Goal: Task Accomplishment & Management: Use online tool/utility

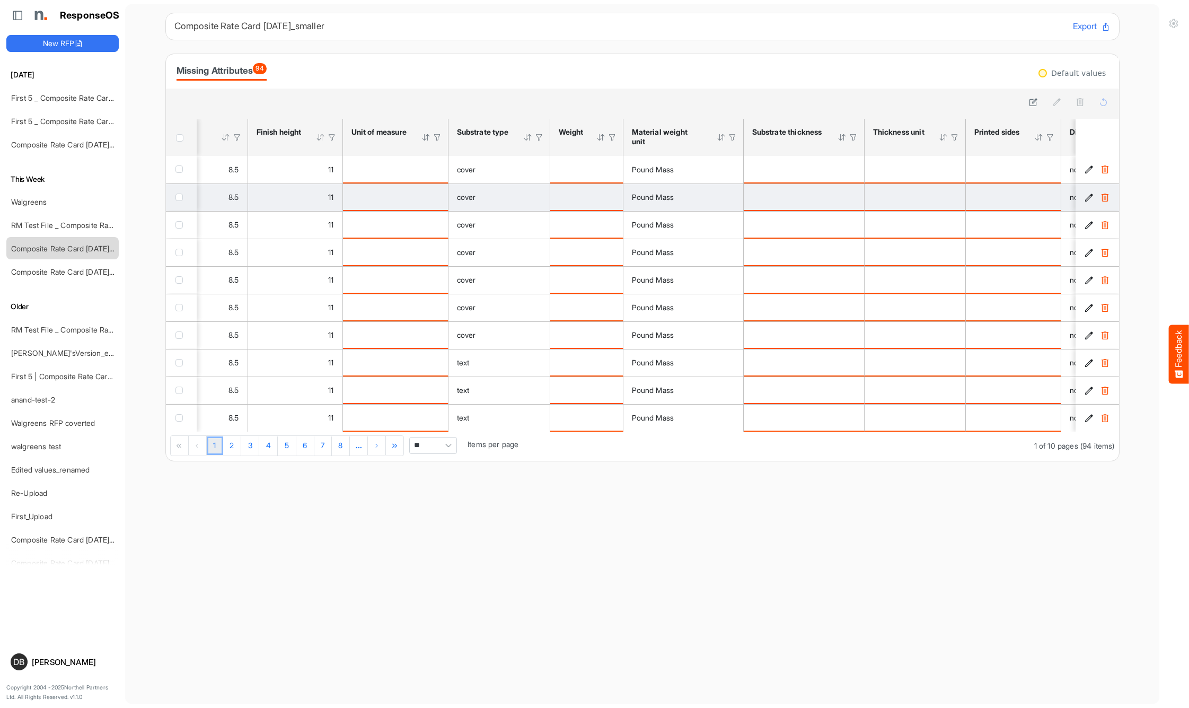
scroll to position [0, 220]
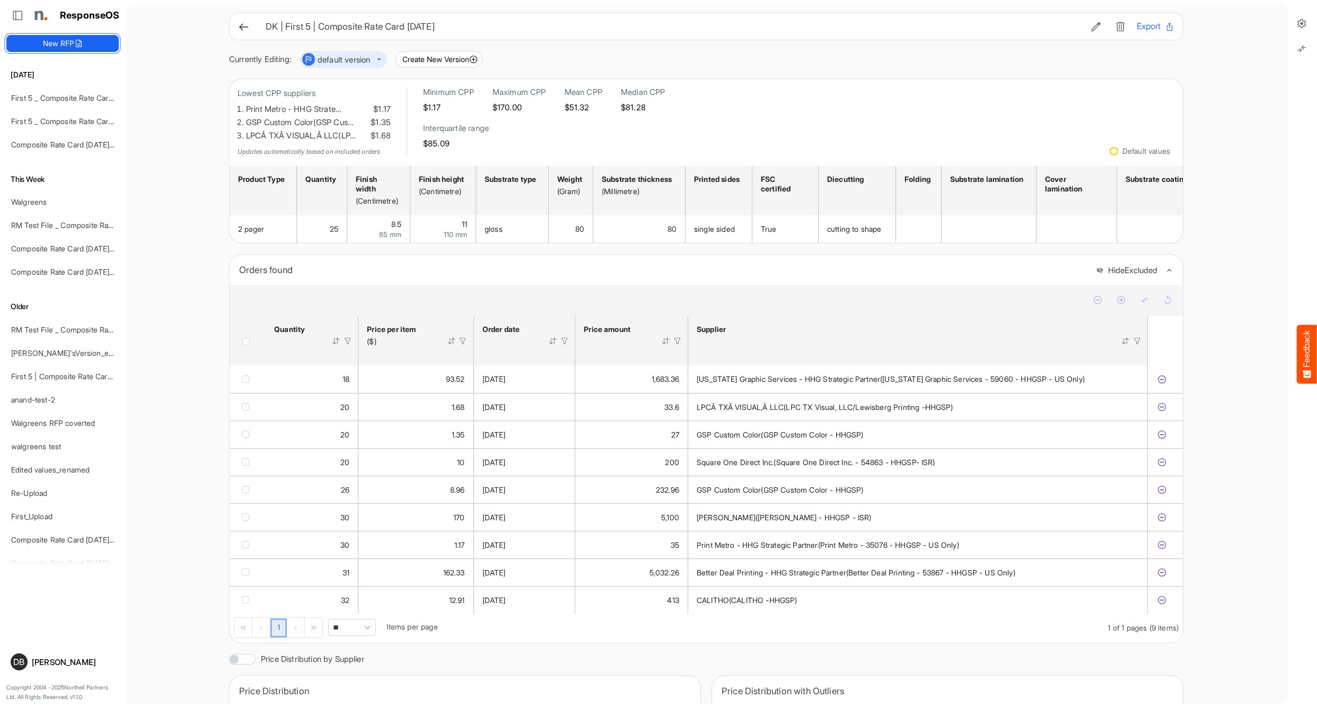
click at [65, 44] on button "New RFP" at bounding box center [62, 43] width 112 height 17
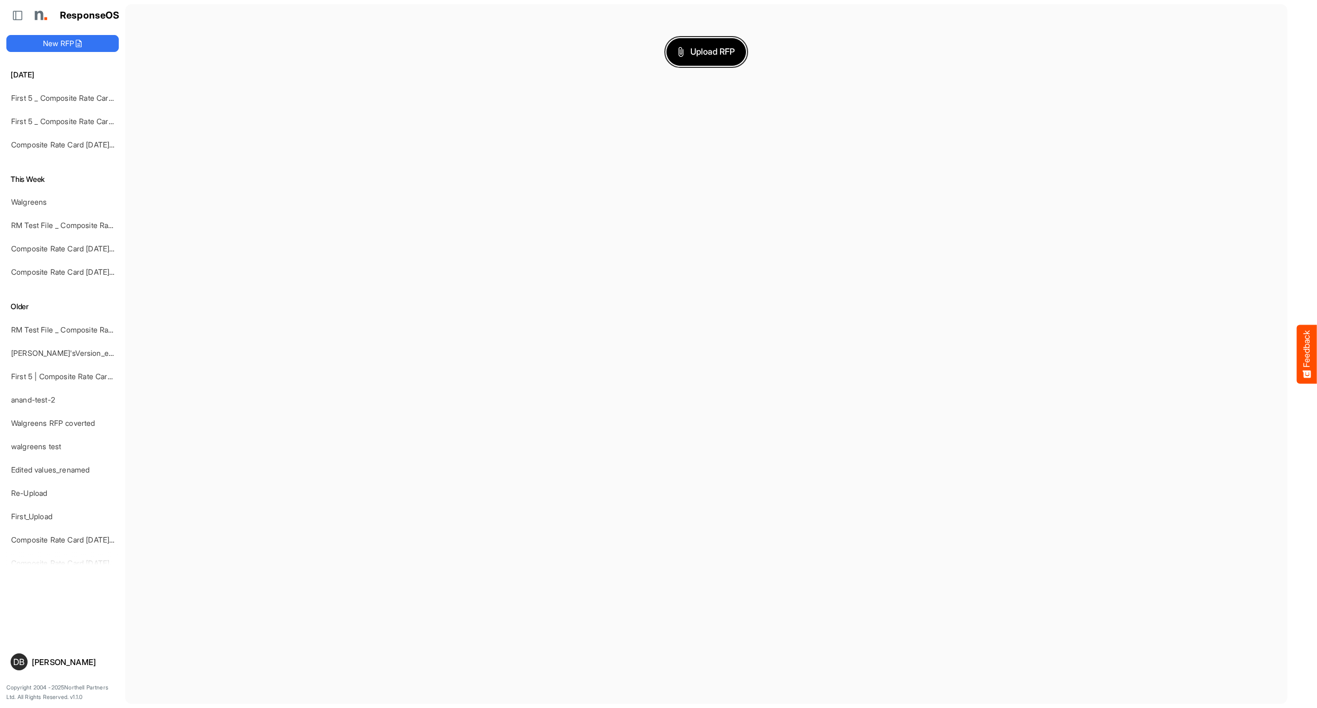
click at [728, 51] on span "Upload RFP" at bounding box center [705, 52] width 57 height 14
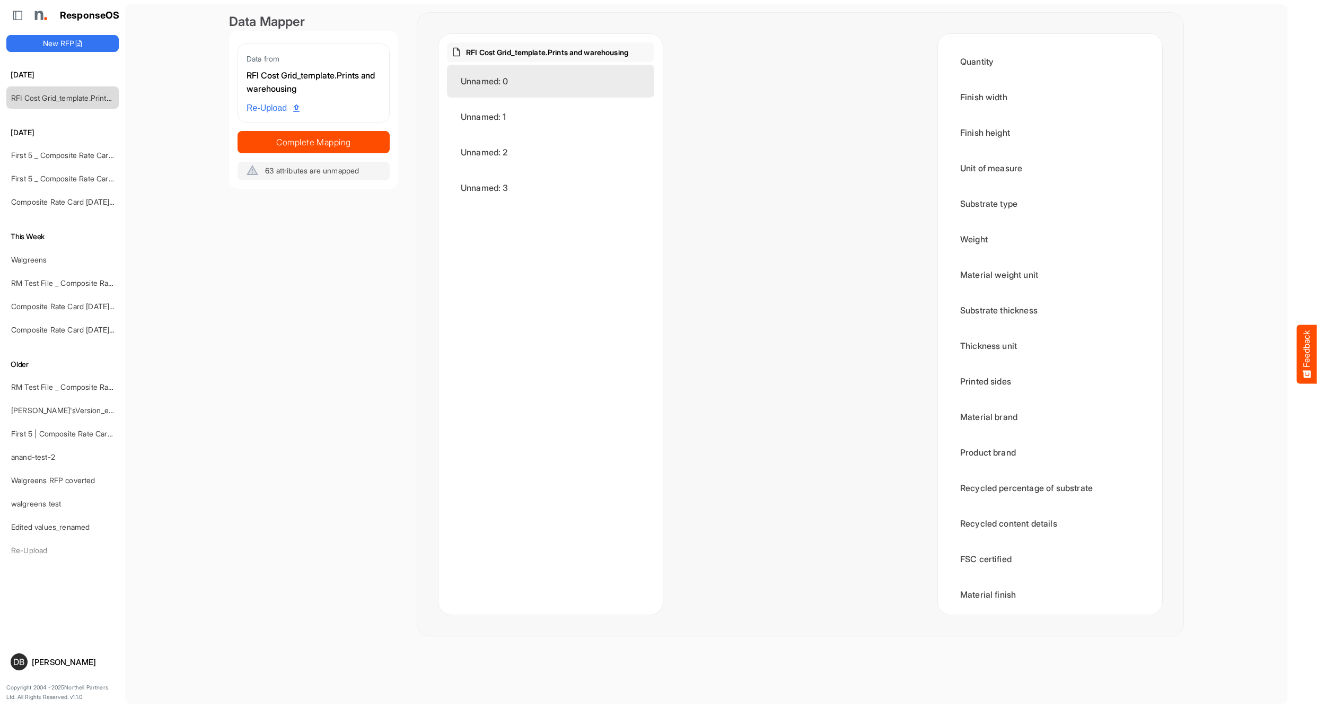
click at [548, 87] on div "Unnamed: 0" at bounding box center [550, 81] width 207 height 33
click at [606, 45] on div "RFI Cost Grid_template.Prints and warehousing" at bounding box center [550, 52] width 207 height 20
click at [585, 54] on p "RFI Cost Grid_template.Prints and warehousing" at bounding box center [547, 52] width 162 height 11
click at [534, 196] on div "Unnamed: 3" at bounding box center [550, 187] width 207 height 33
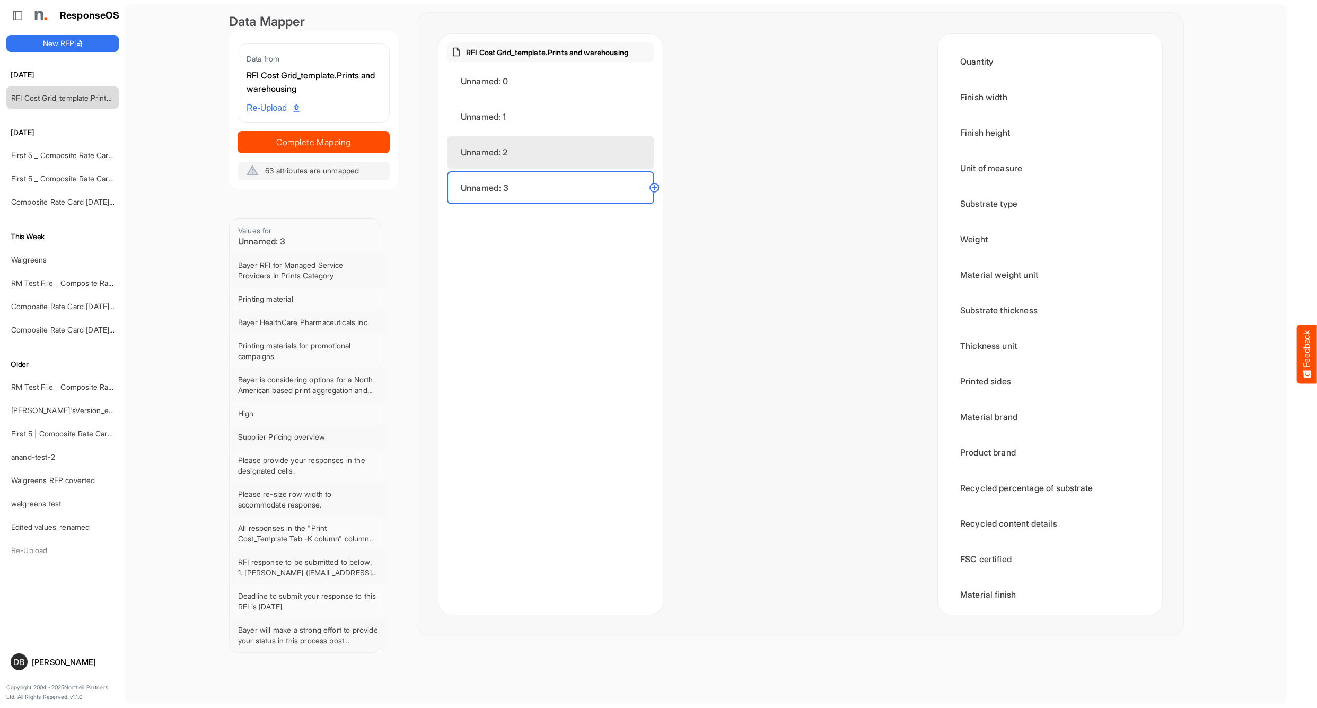
click at [554, 158] on div "Unnamed: 2" at bounding box center [550, 152] width 207 height 33
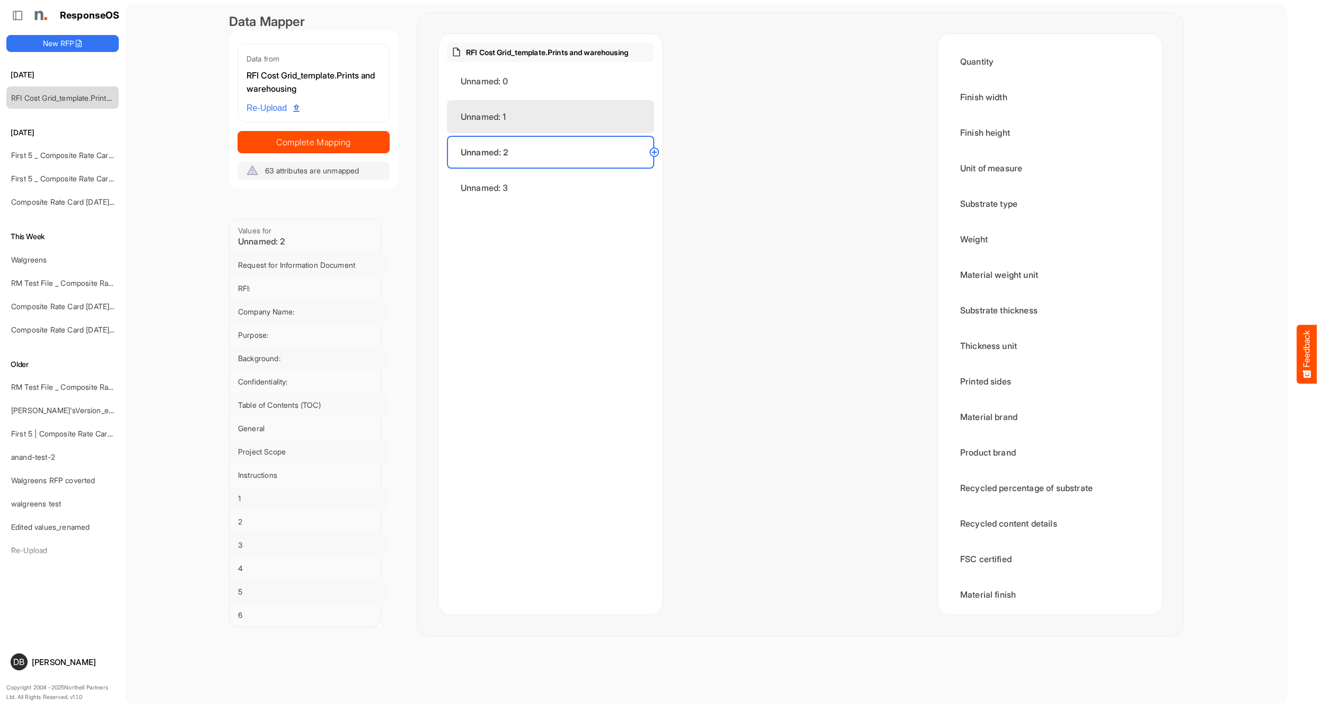
click at [542, 126] on div "Unnamed: 1" at bounding box center [550, 116] width 207 height 33
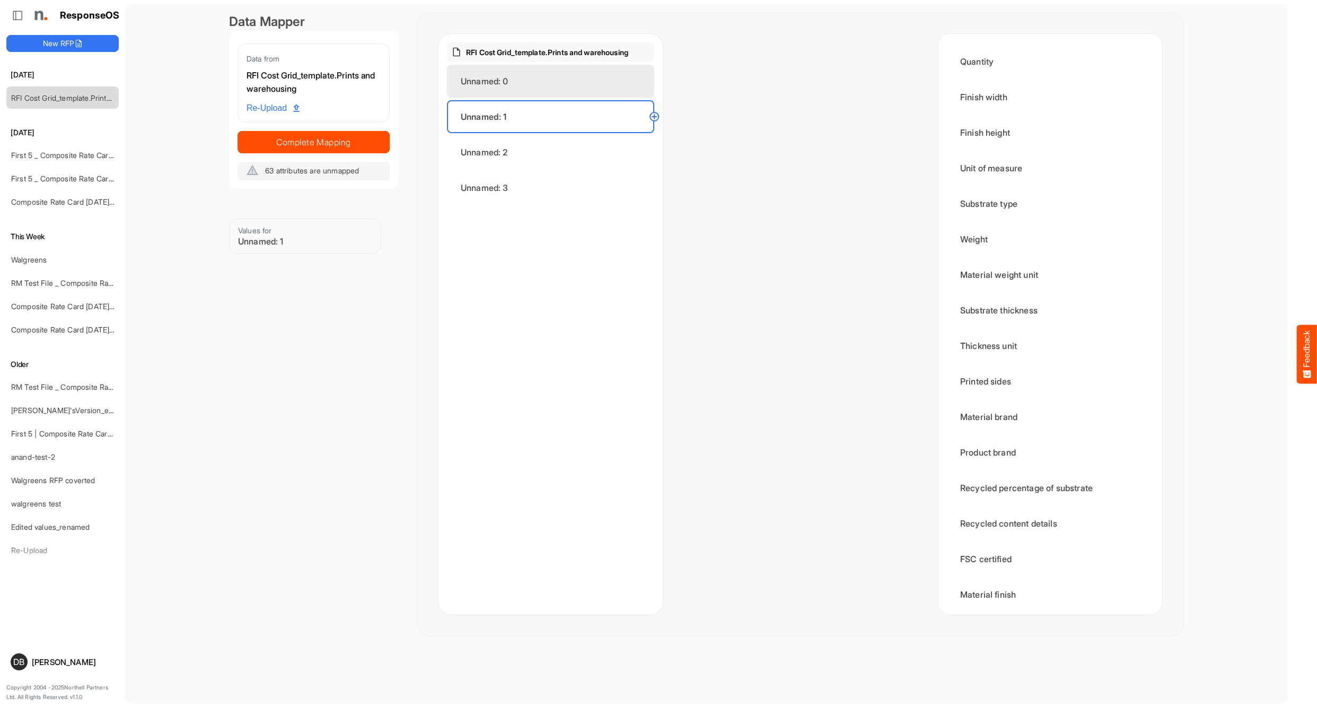
click at [541, 88] on div "Unnamed: 0" at bounding box center [550, 81] width 207 height 33
click at [834, 200] on div at bounding box center [800, 324] width 275 height 580
click at [269, 109] on span "Re-Upload" at bounding box center [272, 108] width 53 height 14
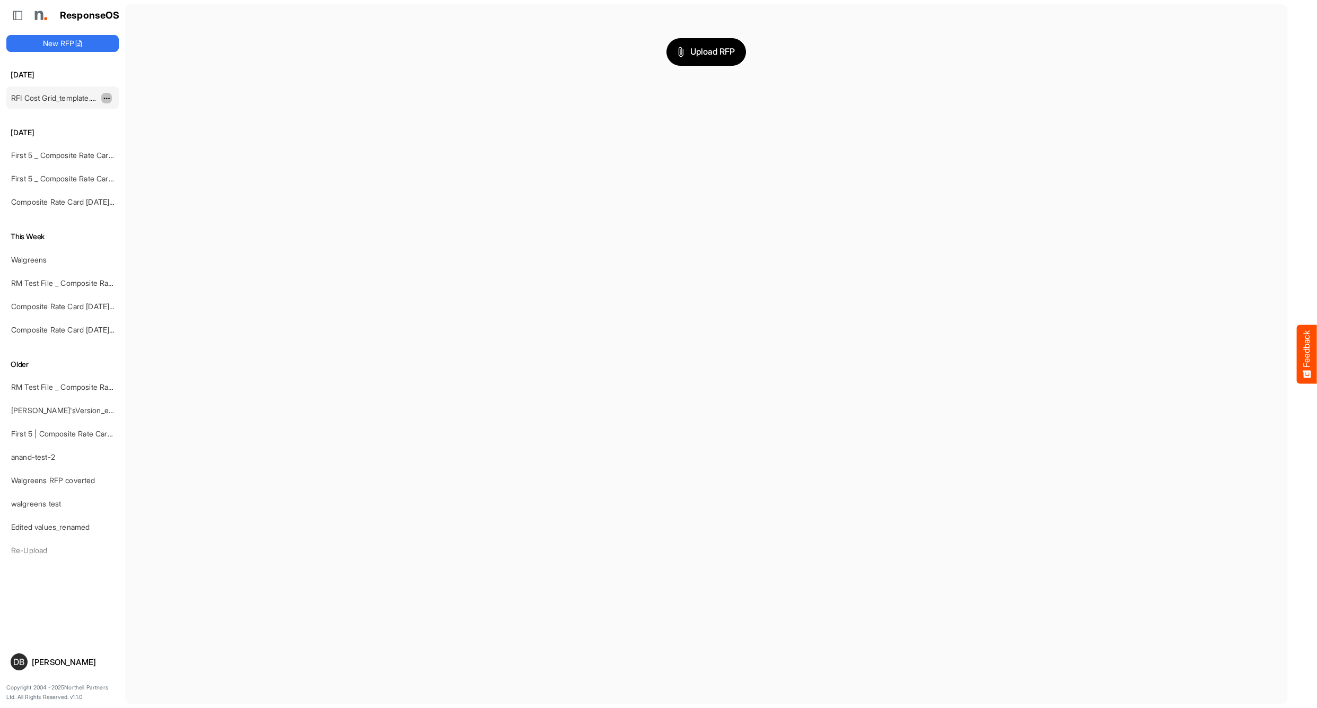
click at [102, 98] on button "dropdownbutton" at bounding box center [106, 98] width 11 height 11
click at [126, 131] on li "Delete" at bounding box center [133, 130] width 64 height 16
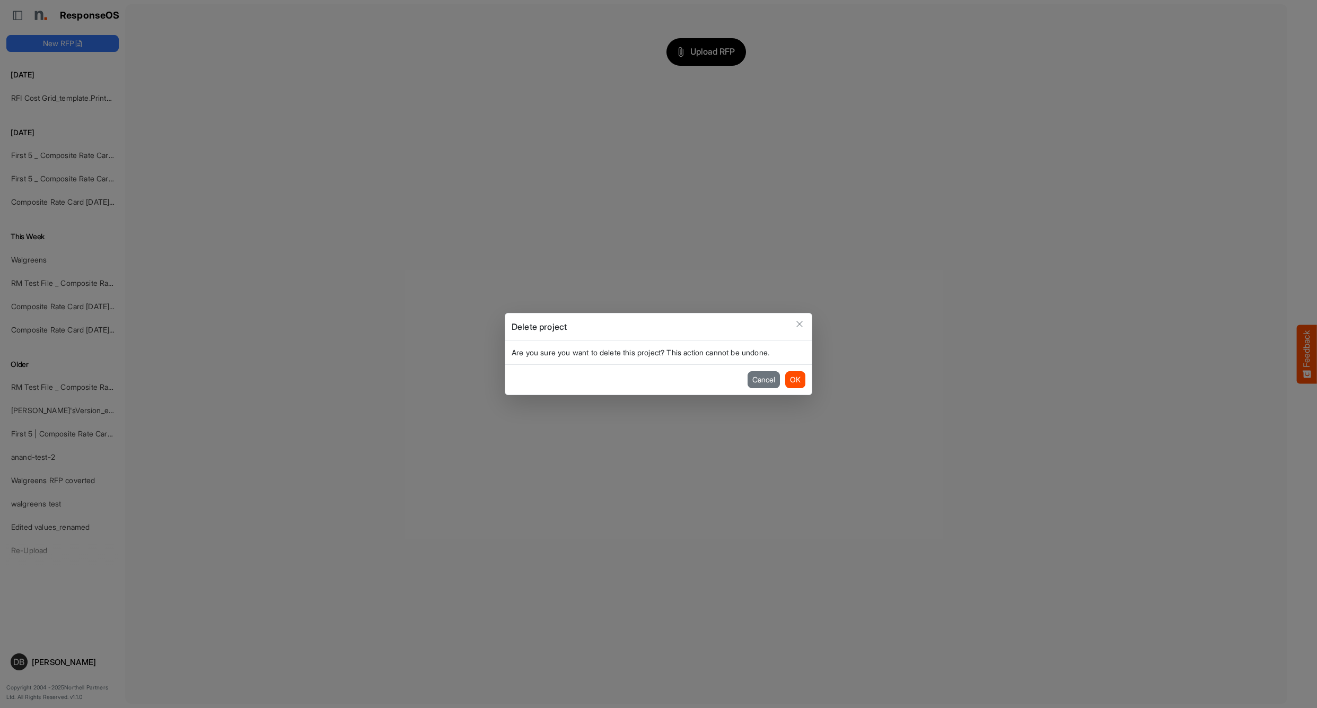
drag, startPoint x: 801, startPoint y: 384, endPoint x: 782, endPoint y: 381, distance: 19.3
click at [801, 384] on button "OK" at bounding box center [795, 379] width 20 height 17
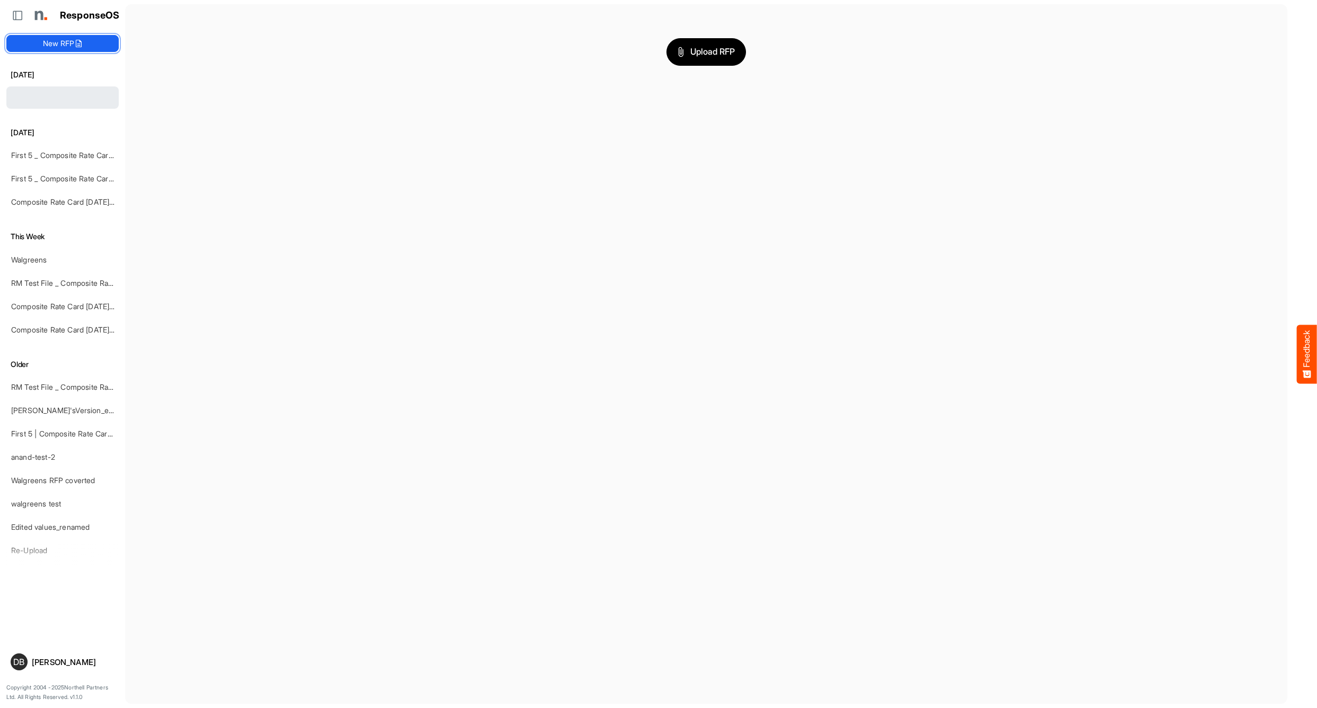
click at [61, 48] on button "New RFP" at bounding box center [62, 43] width 112 height 17
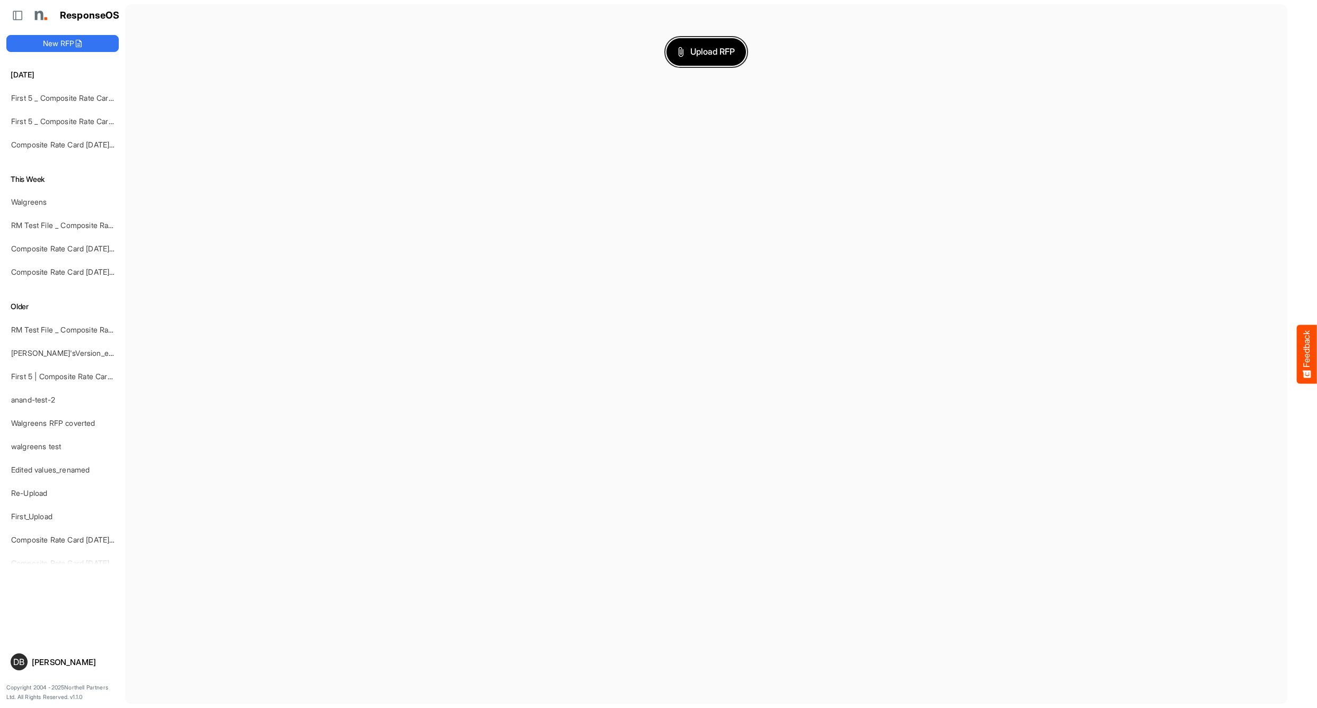
click at [728, 58] on button "Upload RFP" at bounding box center [706, 52] width 80 height 28
click at [712, 47] on span "Upload RFP" at bounding box center [705, 52] width 57 height 14
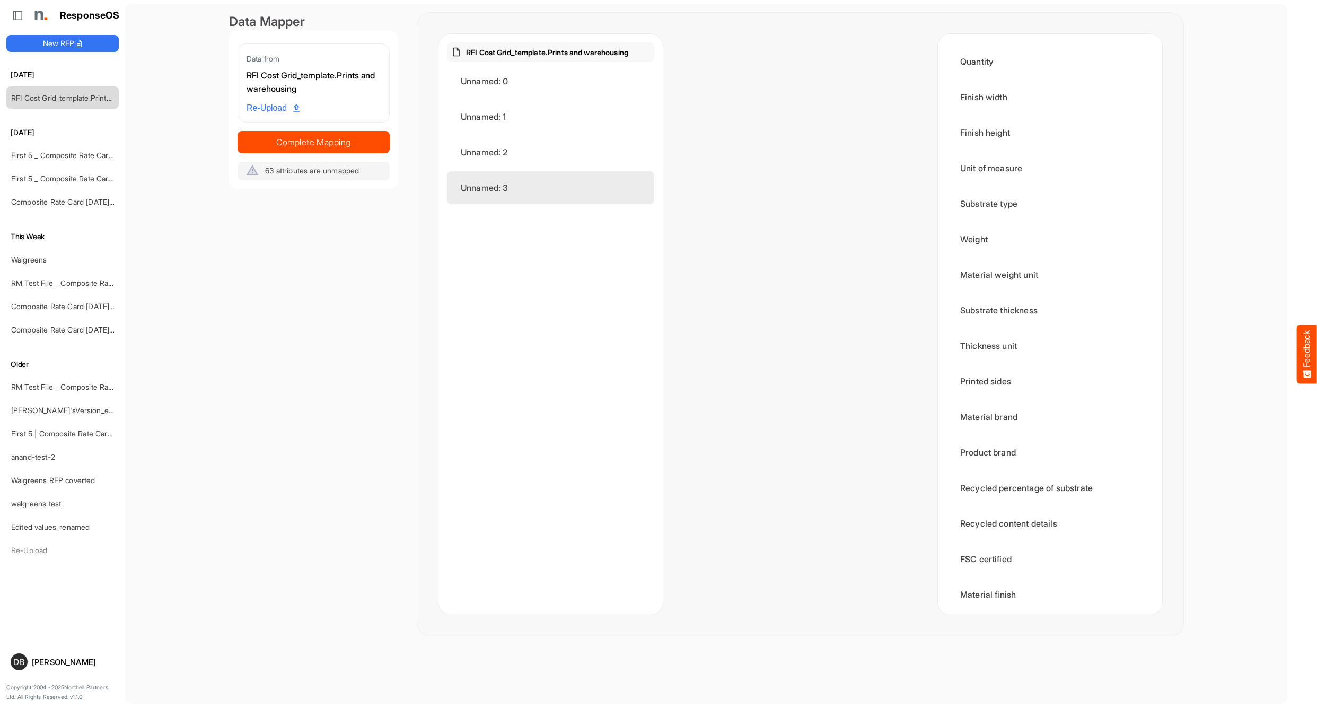
click at [502, 181] on div "Unnamed: 3" at bounding box center [550, 187] width 207 height 33
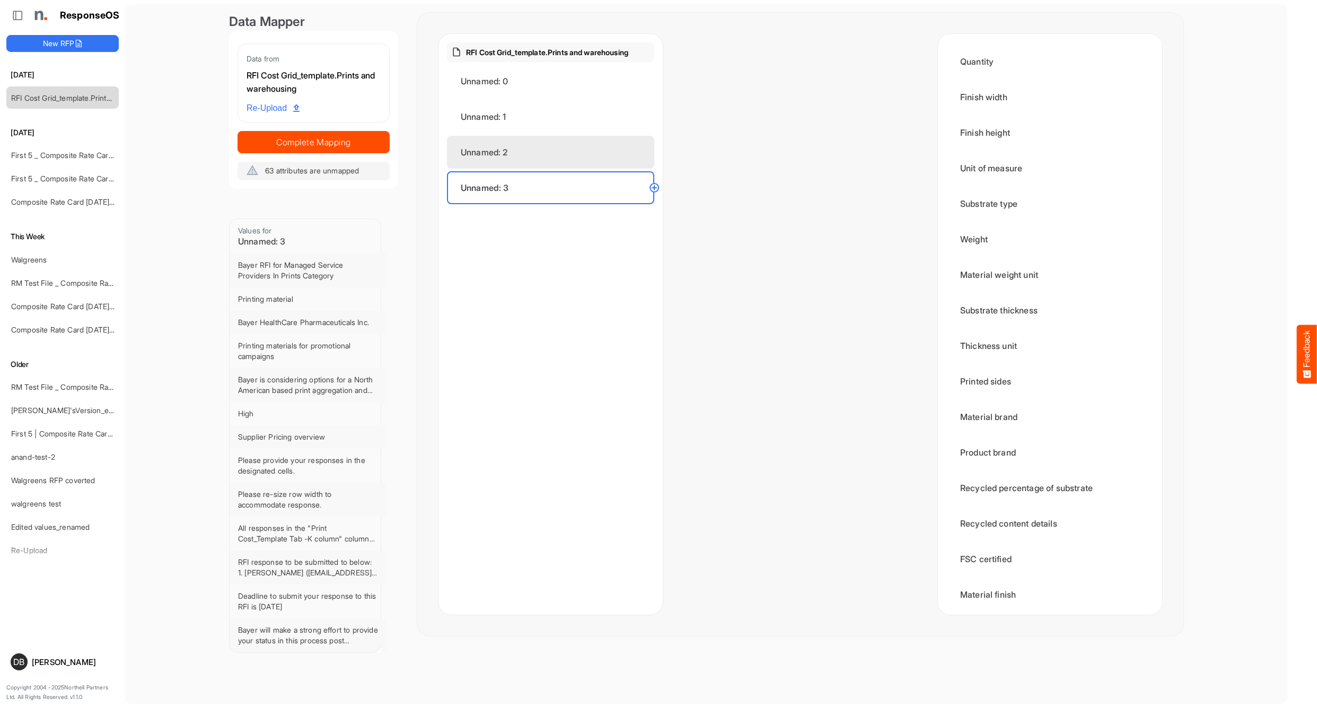
click at [498, 158] on div "Unnamed: 2" at bounding box center [550, 152] width 207 height 33
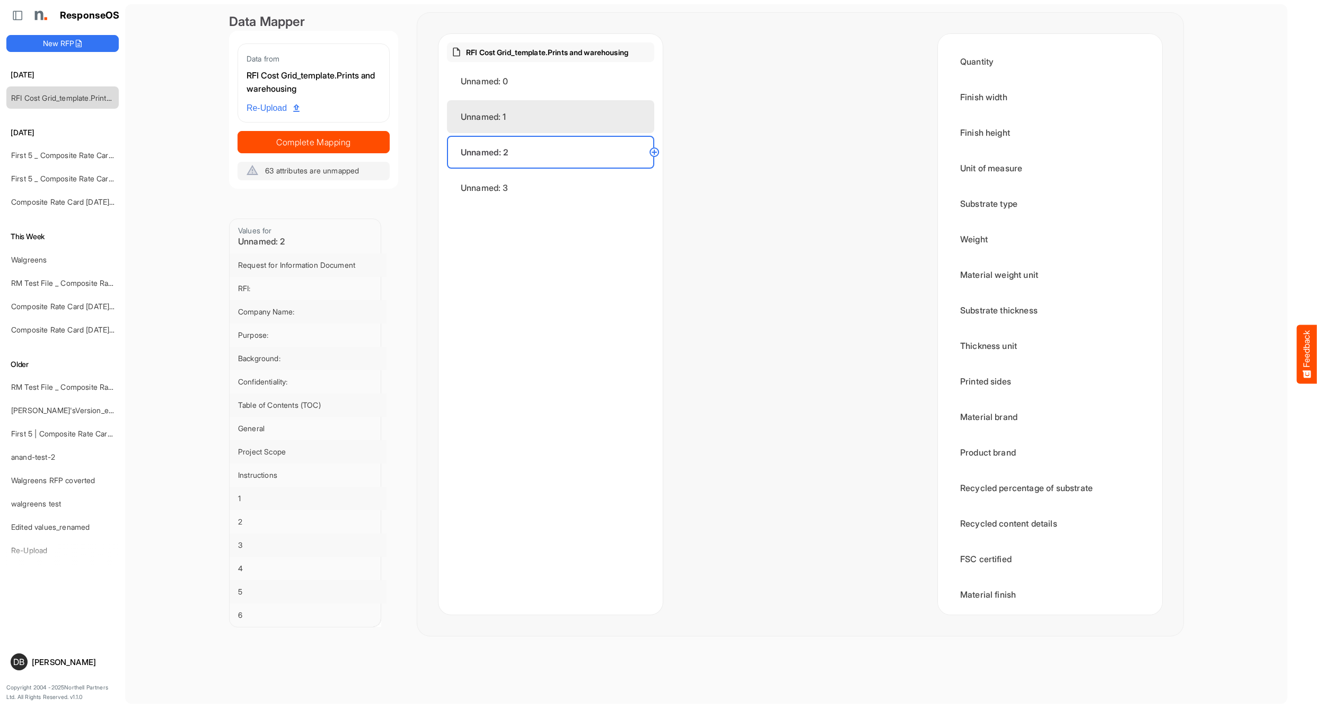
click at [489, 129] on div "Unnamed: 1" at bounding box center [550, 116] width 207 height 33
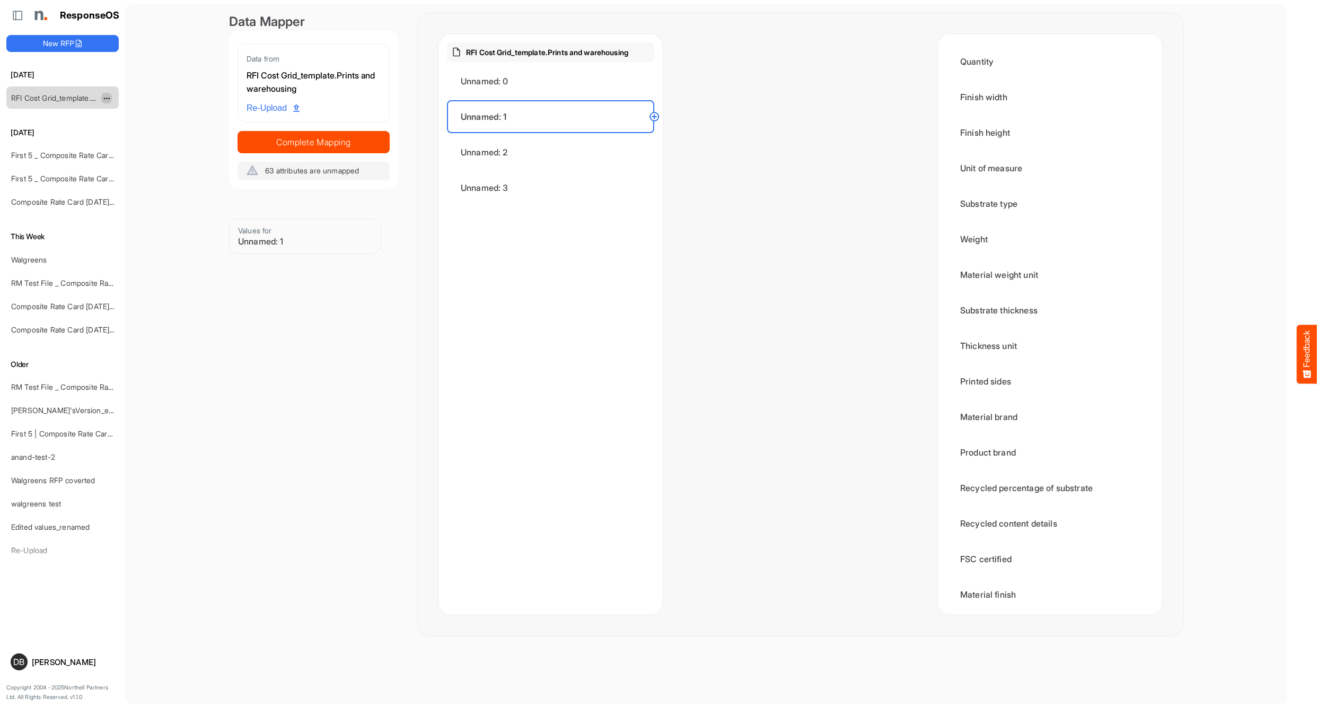
scroll to position [0, 1]
click at [108, 99] on span "dropdownbutton" at bounding box center [105, 98] width 5 height 7
click at [148, 133] on li "Delete" at bounding box center [133, 130] width 64 height 16
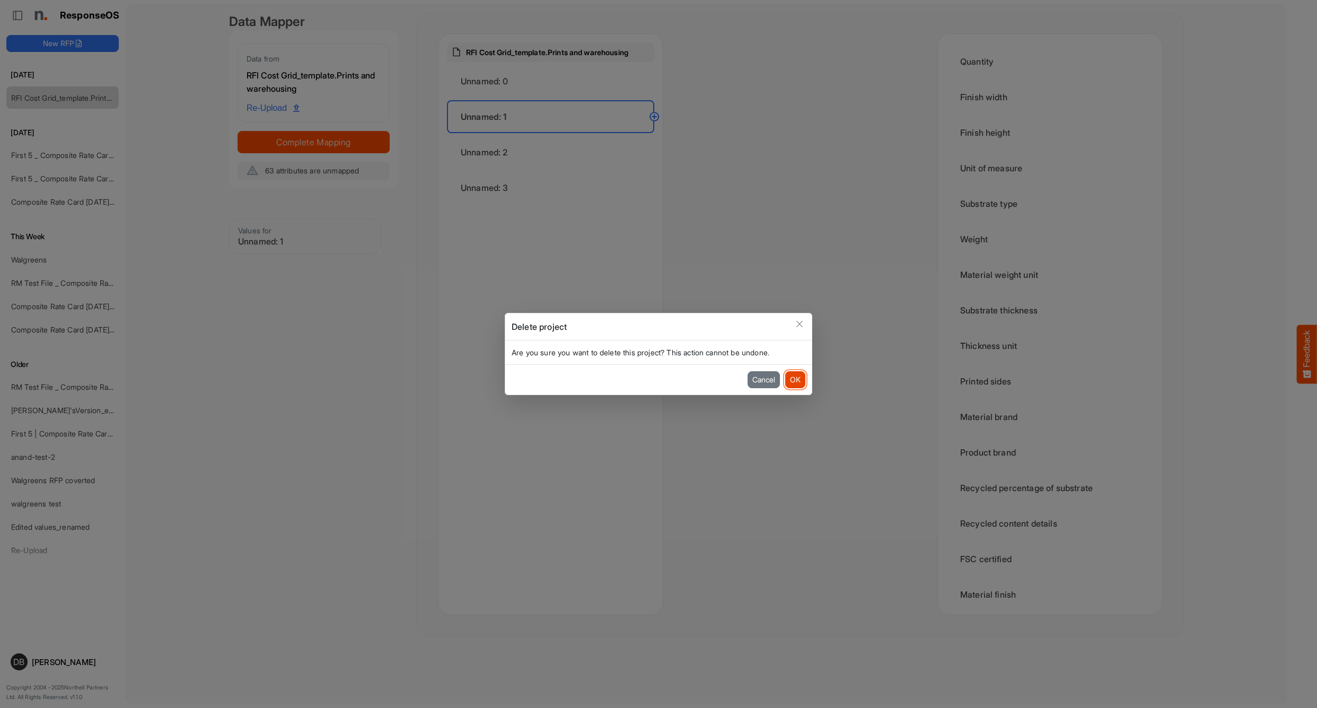
click at [798, 384] on button "OK" at bounding box center [795, 379] width 20 height 17
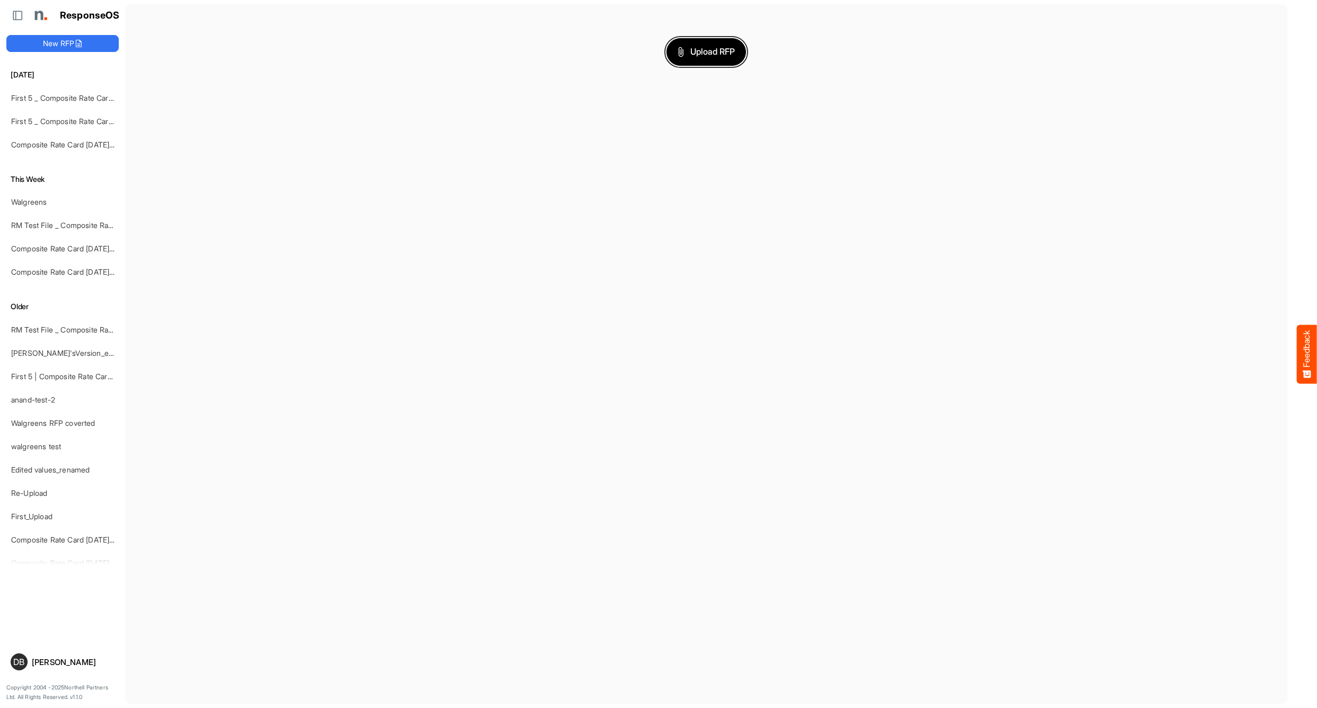
click at [708, 58] on button "Upload RFP" at bounding box center [706, 52] width 80 height 28
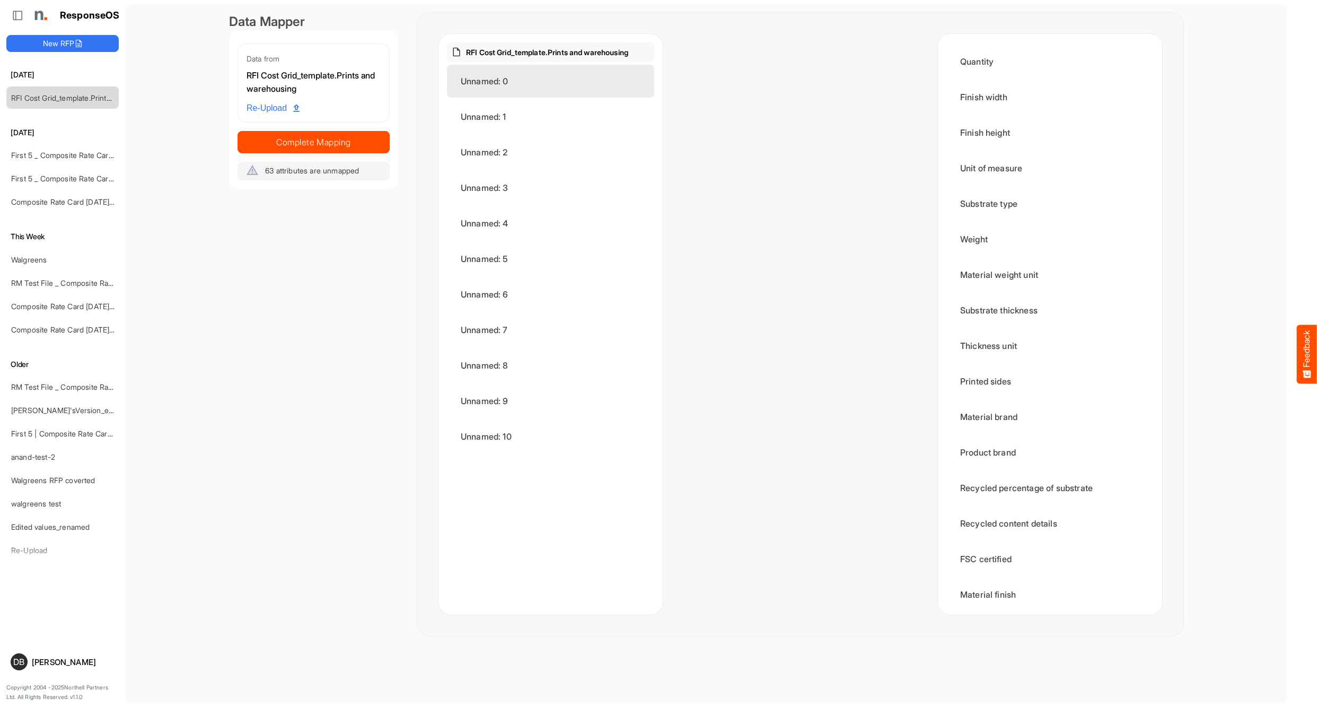
click at [515, 81] on div "Unnamed: 0" at bounding box center [550, 81] width 207 height 33
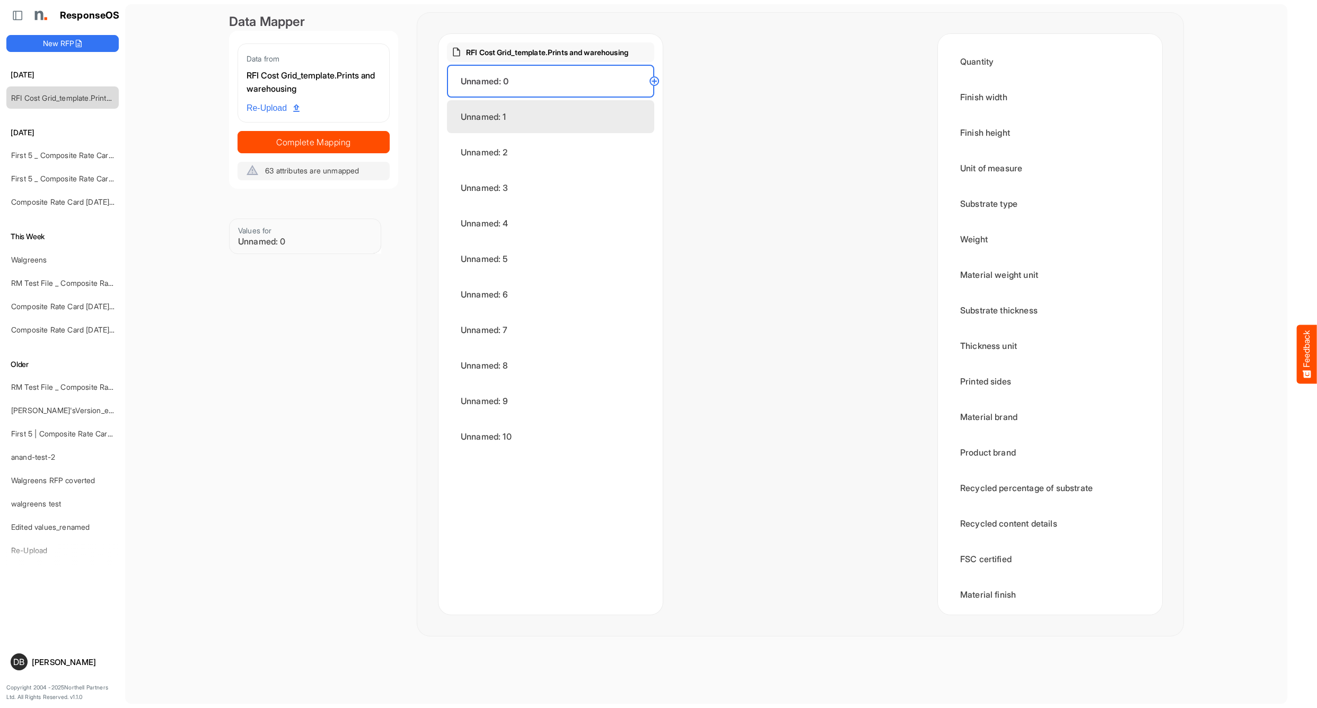
click at [519, 111] on div "Unnamed: 1" at bounding box center [550, 116] width 207 height 33
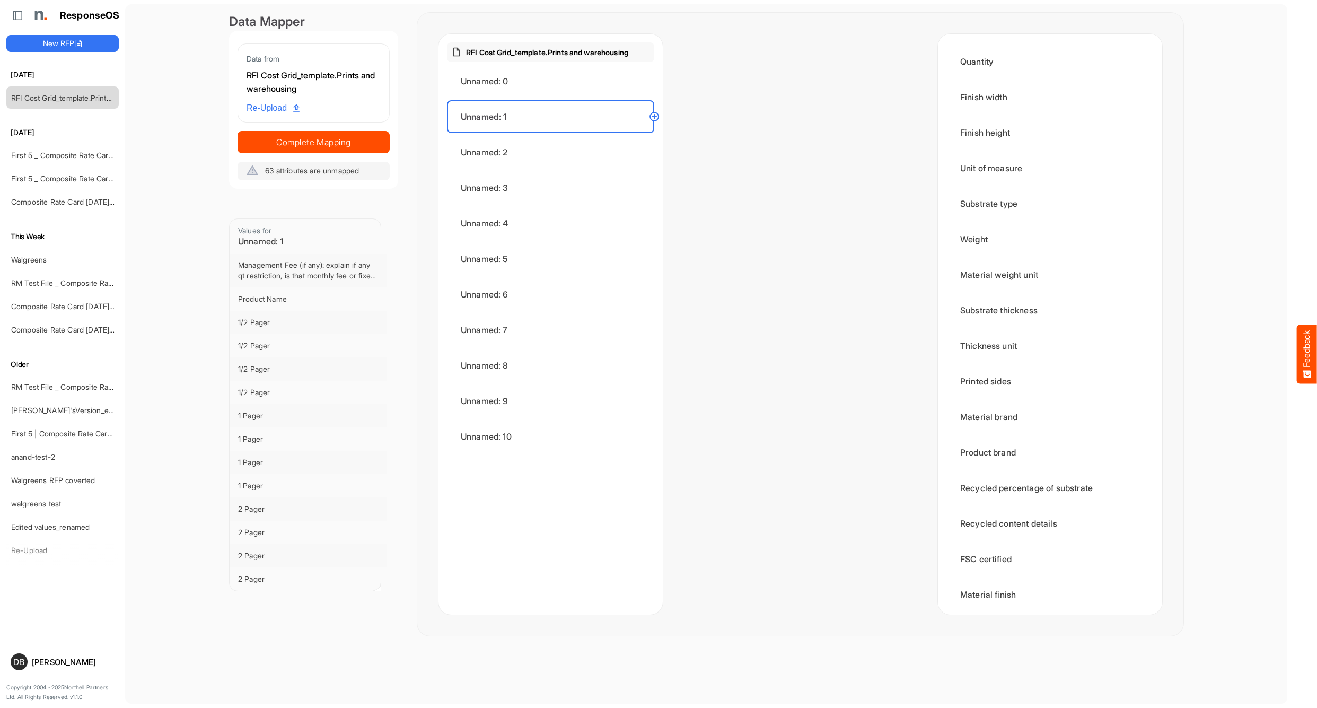
click at [656, 116] on circle at bounding box center [654, 116] width 13 height 13
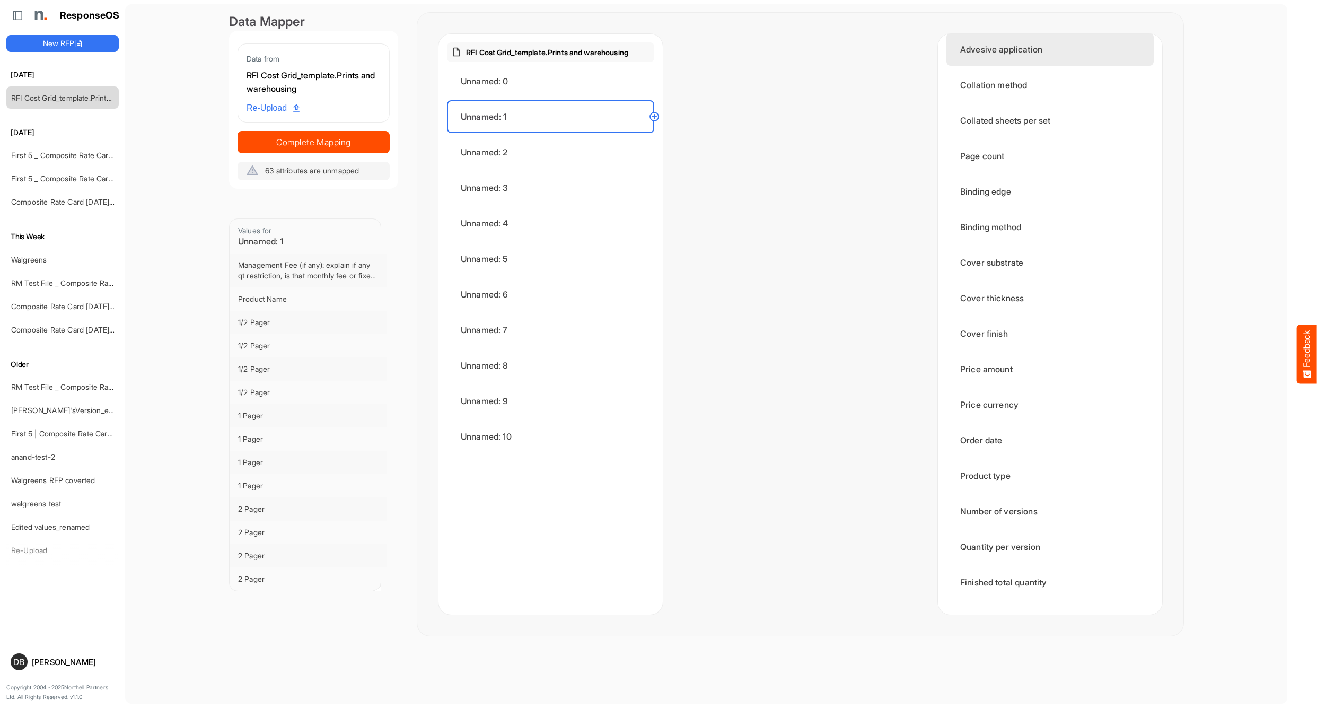
scroll to position [1088, 0]
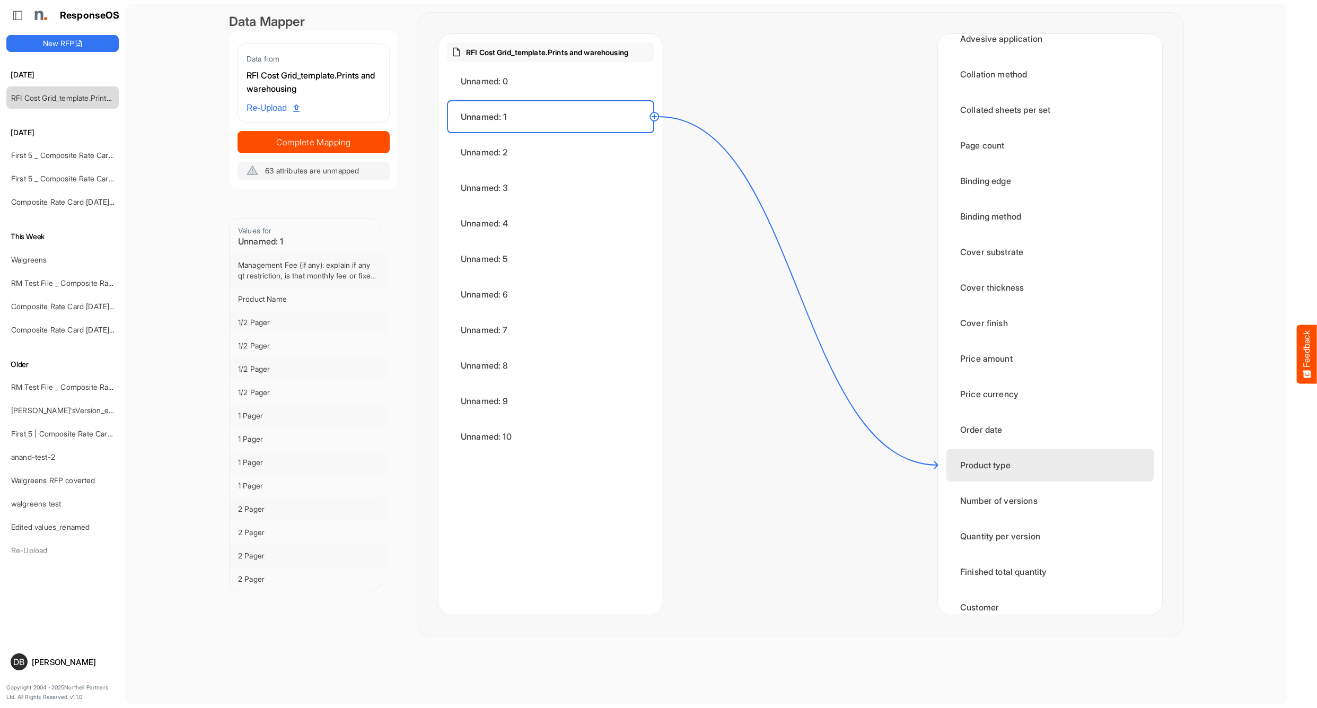
click at [1009, 462] on div "Product type" at bounding box center [1049, 464] width 207 height 33
click at [575, 157] on div "Unnamed: 2" at bounding box center [550, 152] width 207 height 33
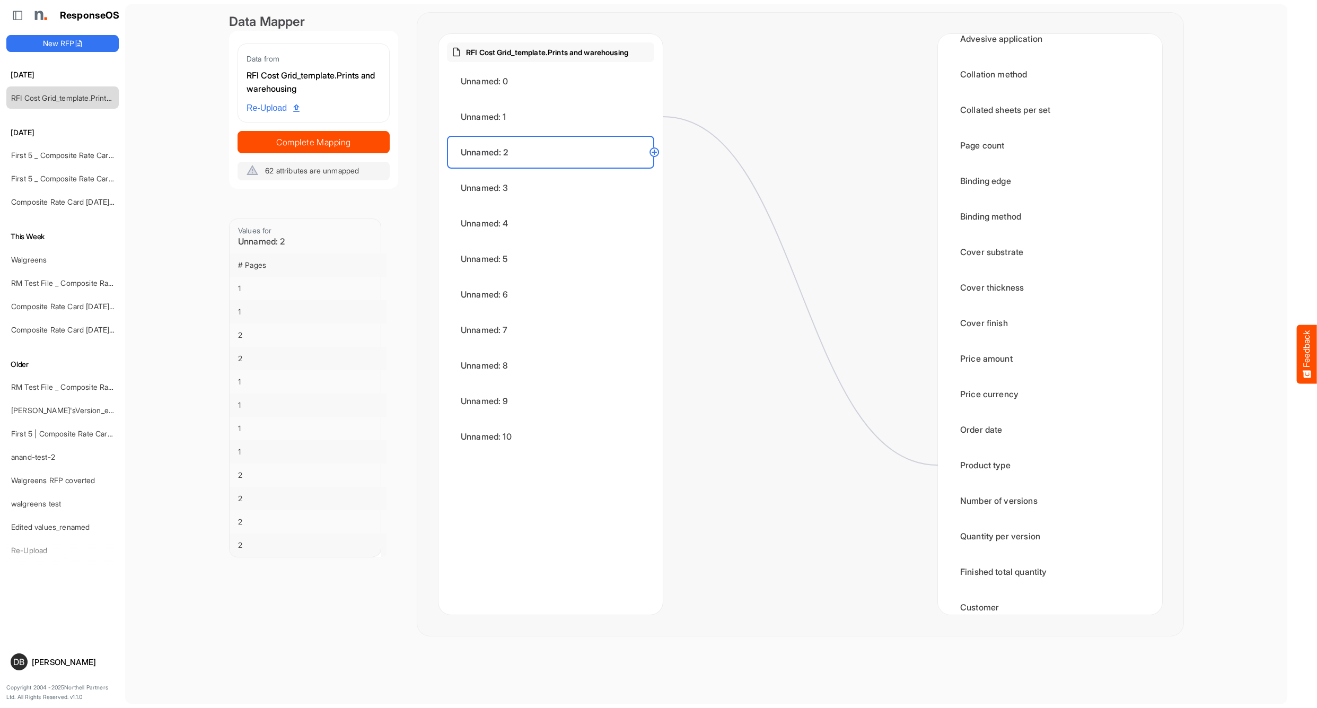
click at [653, 151] on circle at bounding box center [654, 152] width 13 height 13
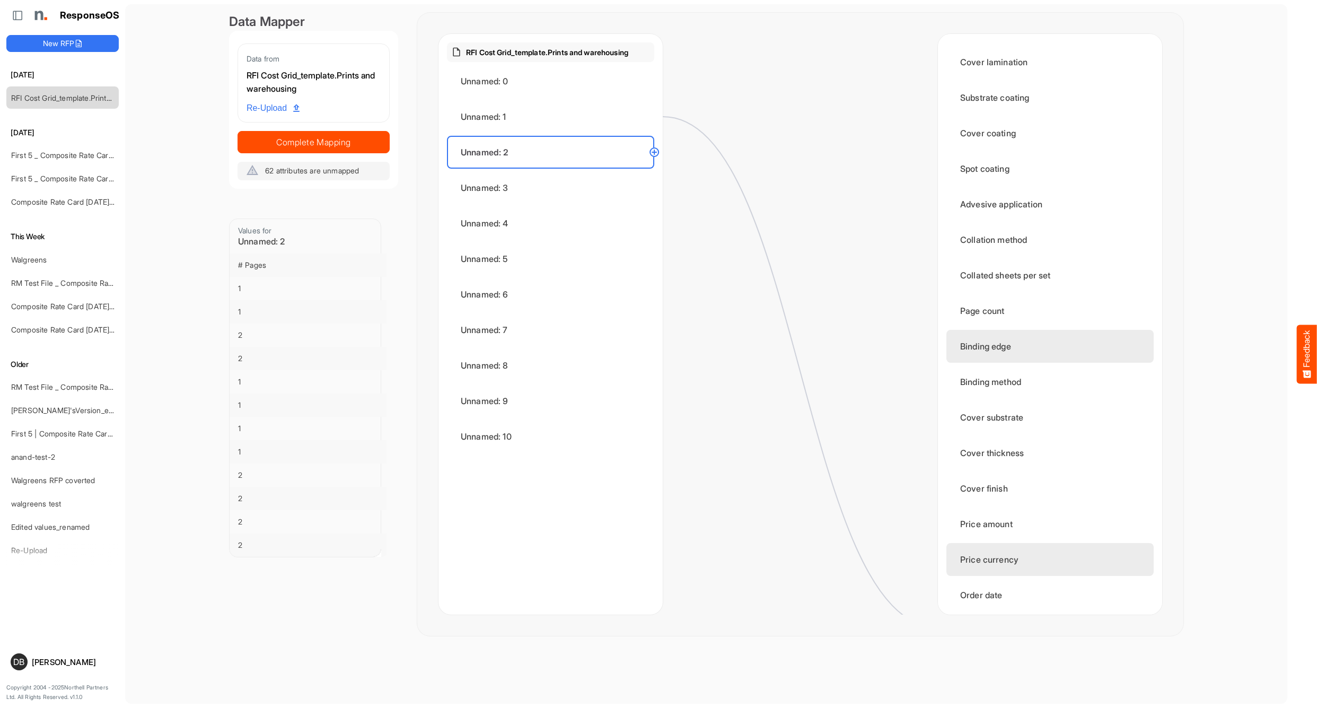
scroll to position [919, 0]
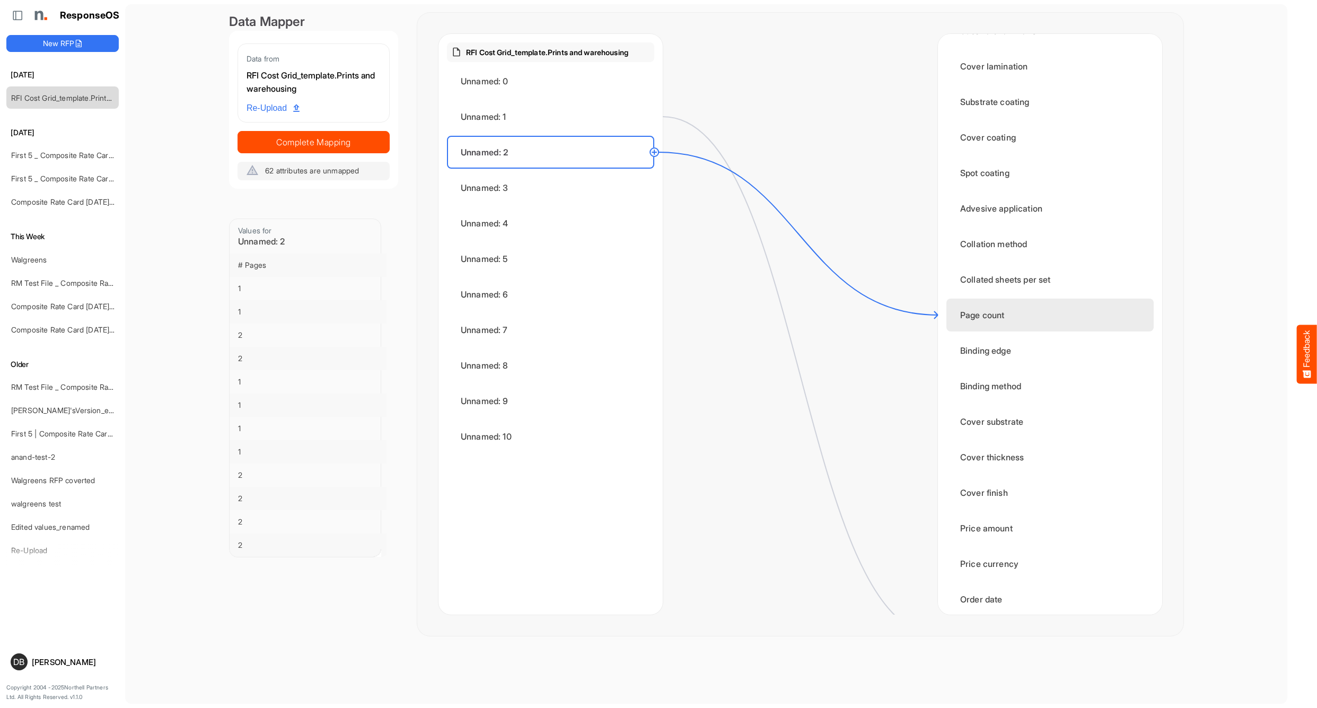
click at [965, 321] on div "Page count" at bounding box center [1049, 314] width 207 height 33
click at [528, 186] on div "Unnamed: 3" at bounding box center [550, 187] width 207 height 33
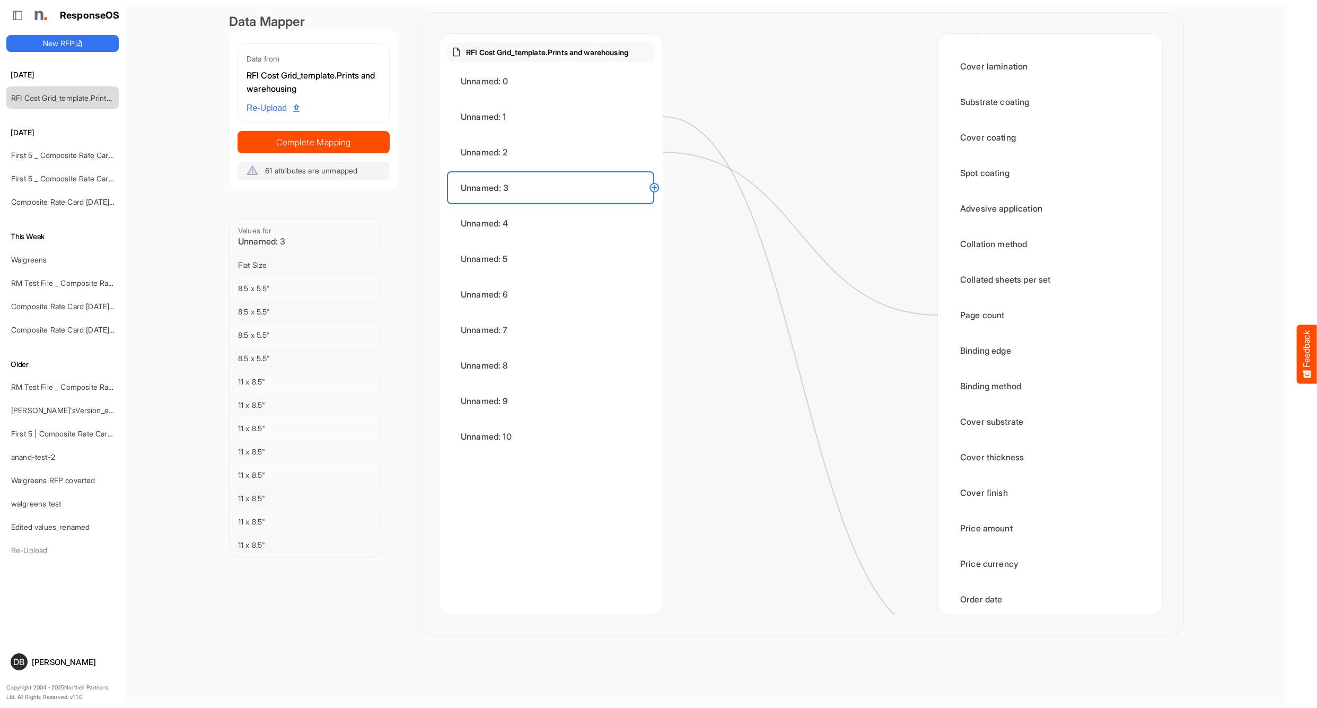
click at [654, 190] on circle at bounding box center [654, 187] width 13 height 13
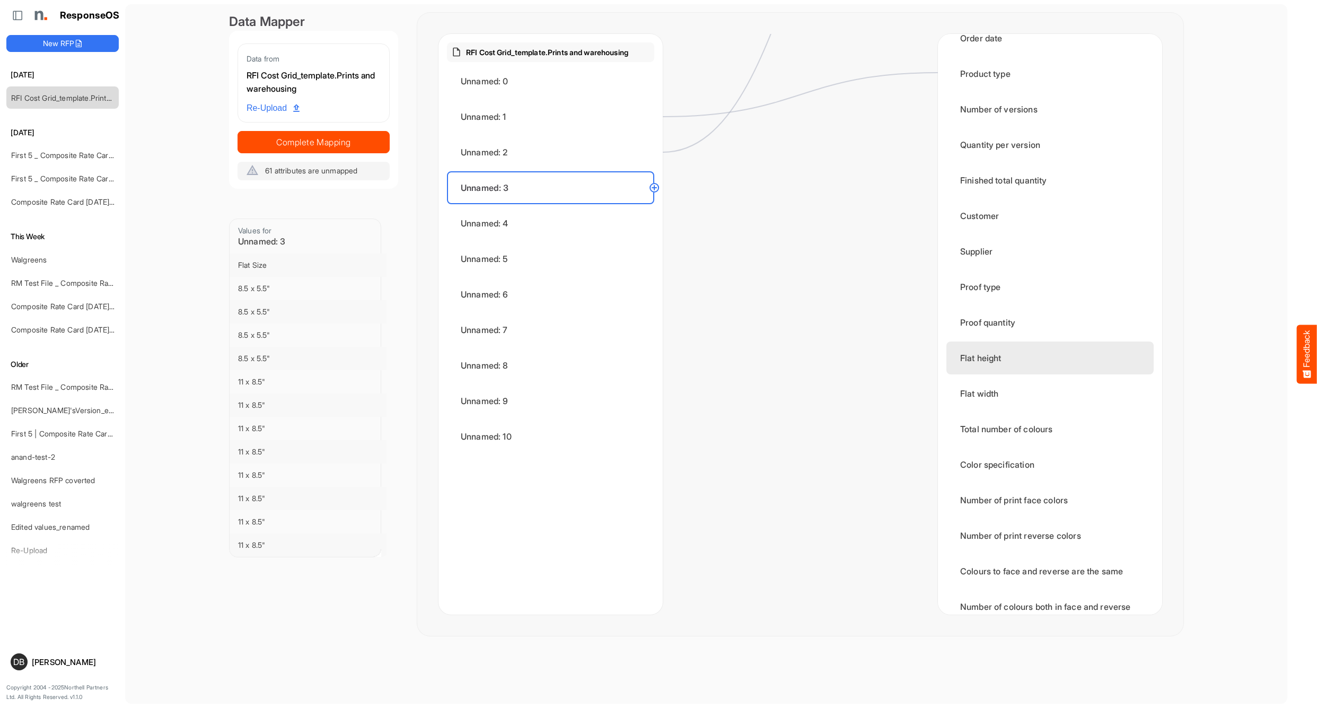
scroll to position [1481, 0]
click at [971, 358] on div "Flat height" at bounding box center [1049, 355] width 207 height 33
click at [654, 189] on circle at bounding box center [654, 187] width 13 height 13
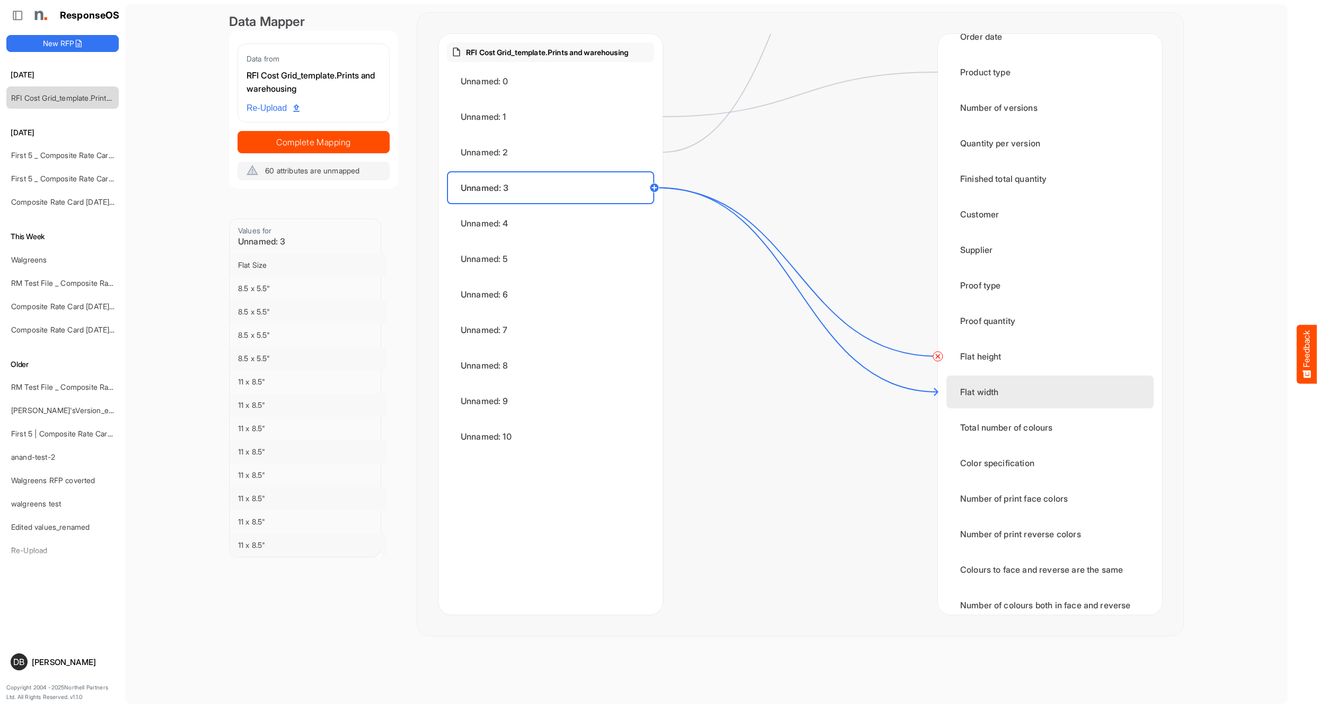
click at [967, 395] on div "Flat width" at bounding box center [1049, 391] width 207 height 33
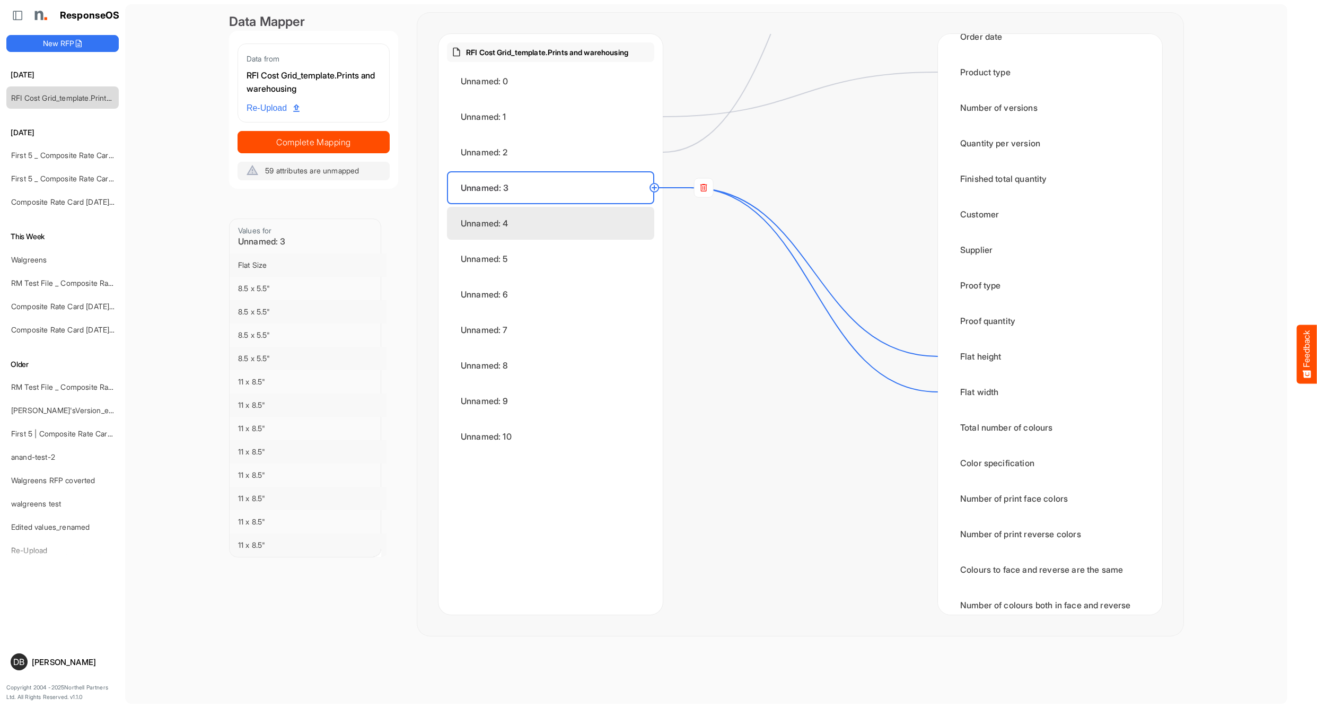
scroll to position [1, 0]
click at [529, 227] on div "Unnamed: 4" at bounding box center [550, 223] width 207 height 33
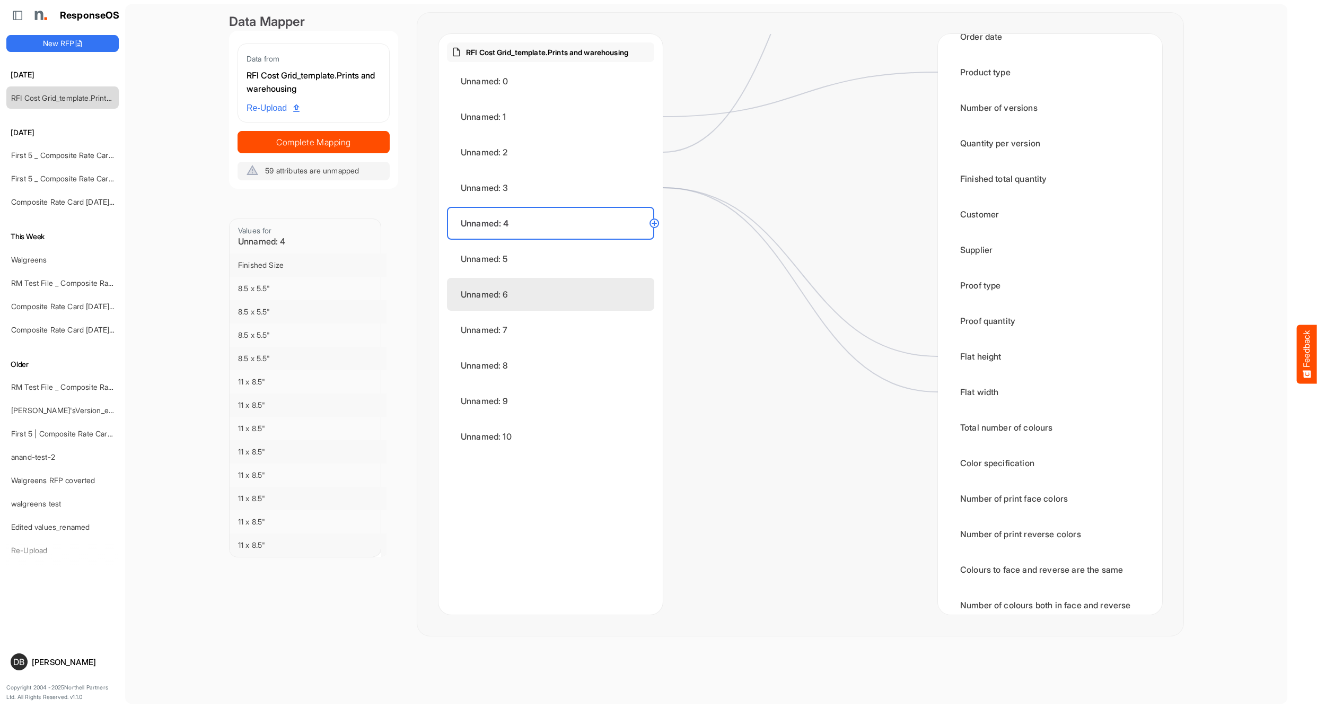
scroll to position [0, 0]
click at [654, 224] on circle at bounding box center [654, 223] width 13 height 13
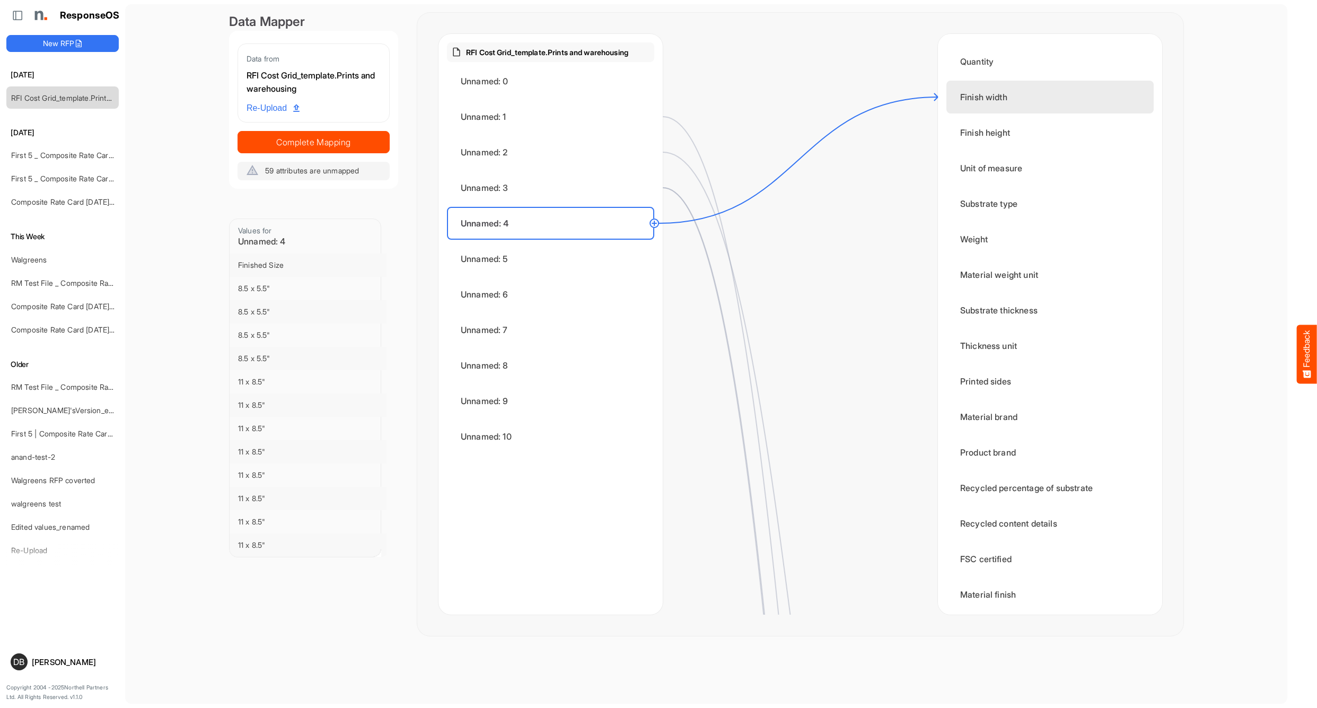
click at [974, 94] on div "Finish width" at bounding box center [1049, 97] width 207 height 33
click at [657, 224] on circle at bounding box center [654, 223] width 13 height 13
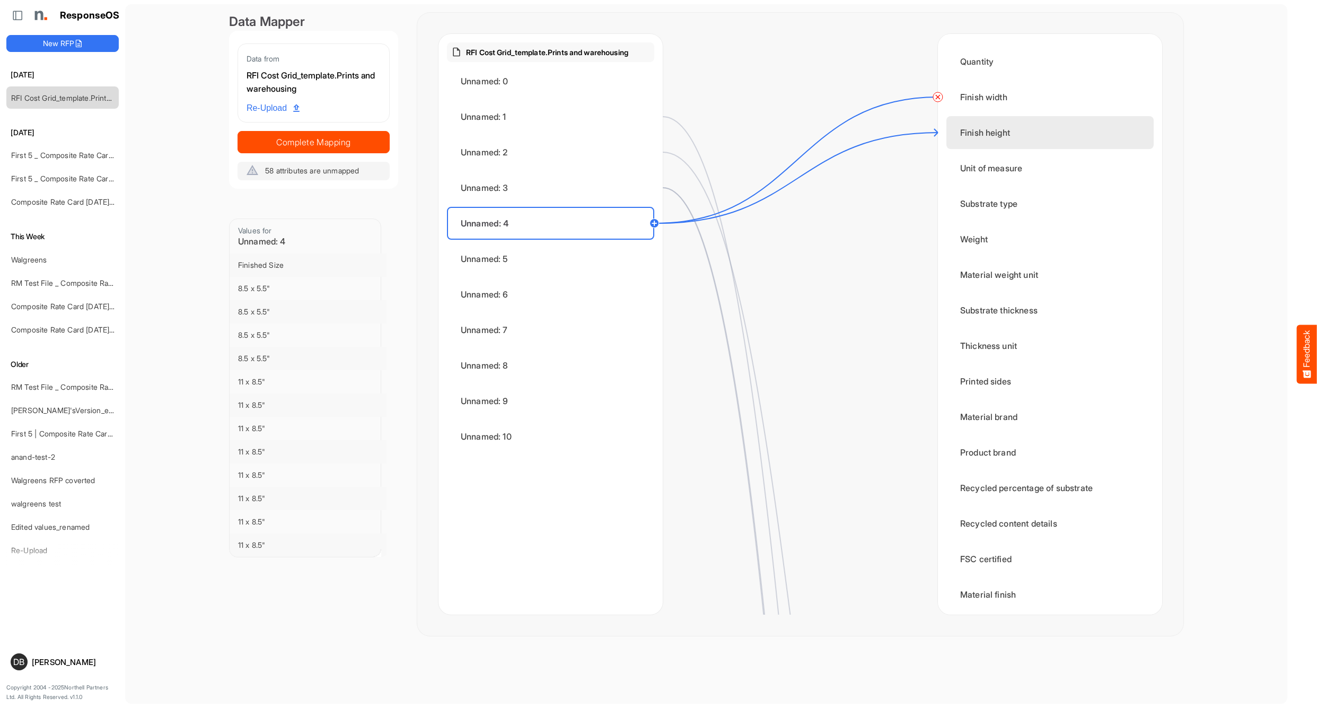
click at [970, 134] on div "Finish height" at bounding box center [1049, 132] width 207 height 33
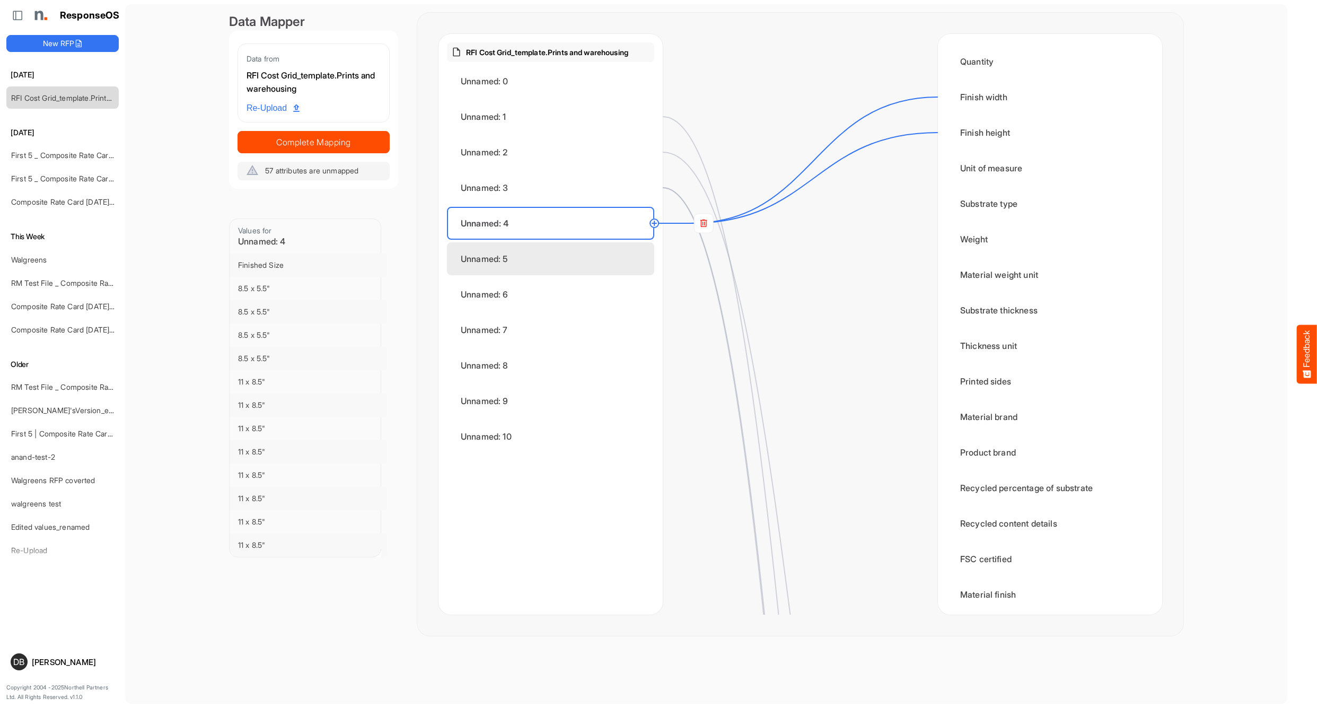
click at [562, 253] on div "Unnamed: 5" at bounding box center [550, 258] width 207 height 33
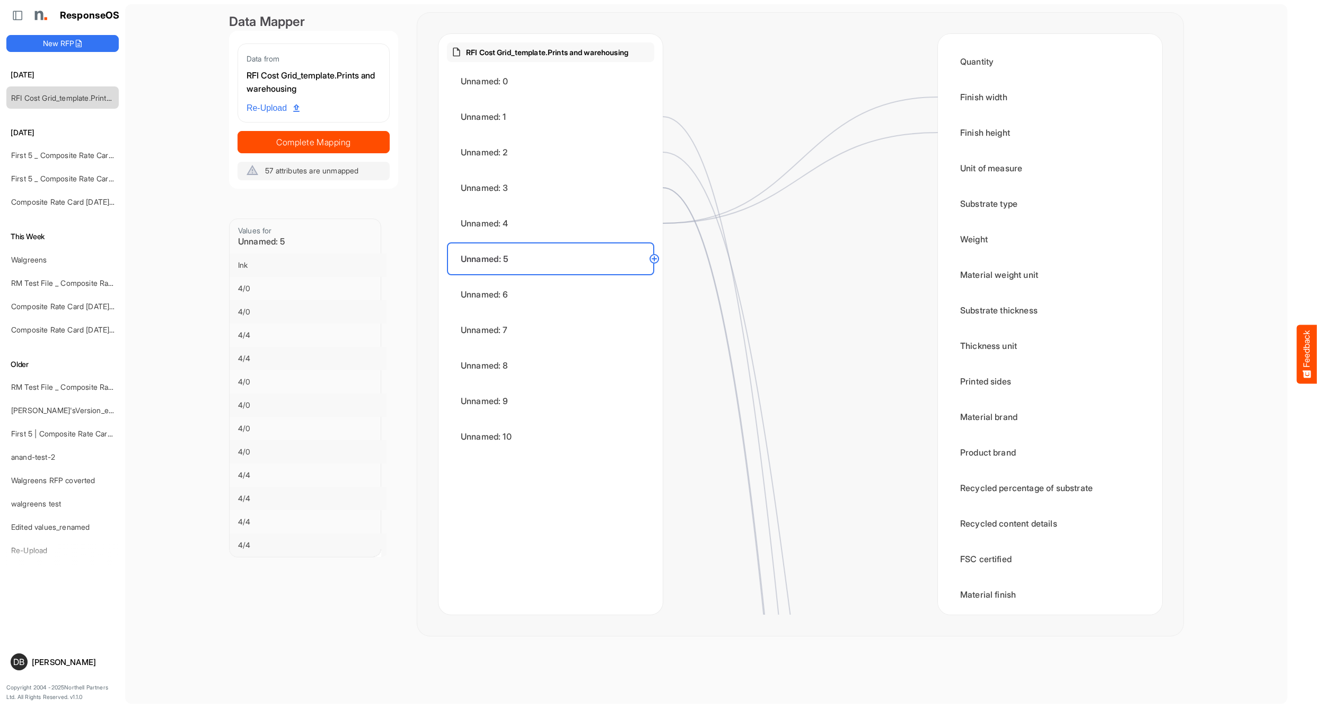
click at [653, 260] on circle at bounding box center [654, 258] width 13 height 13
click at [1015, 388] on div "Printed sides" at bounding box center [1049, 381] width 207 height 33
click at [654, 260] on circle at bounding box center [654, 258] width 13 height 13
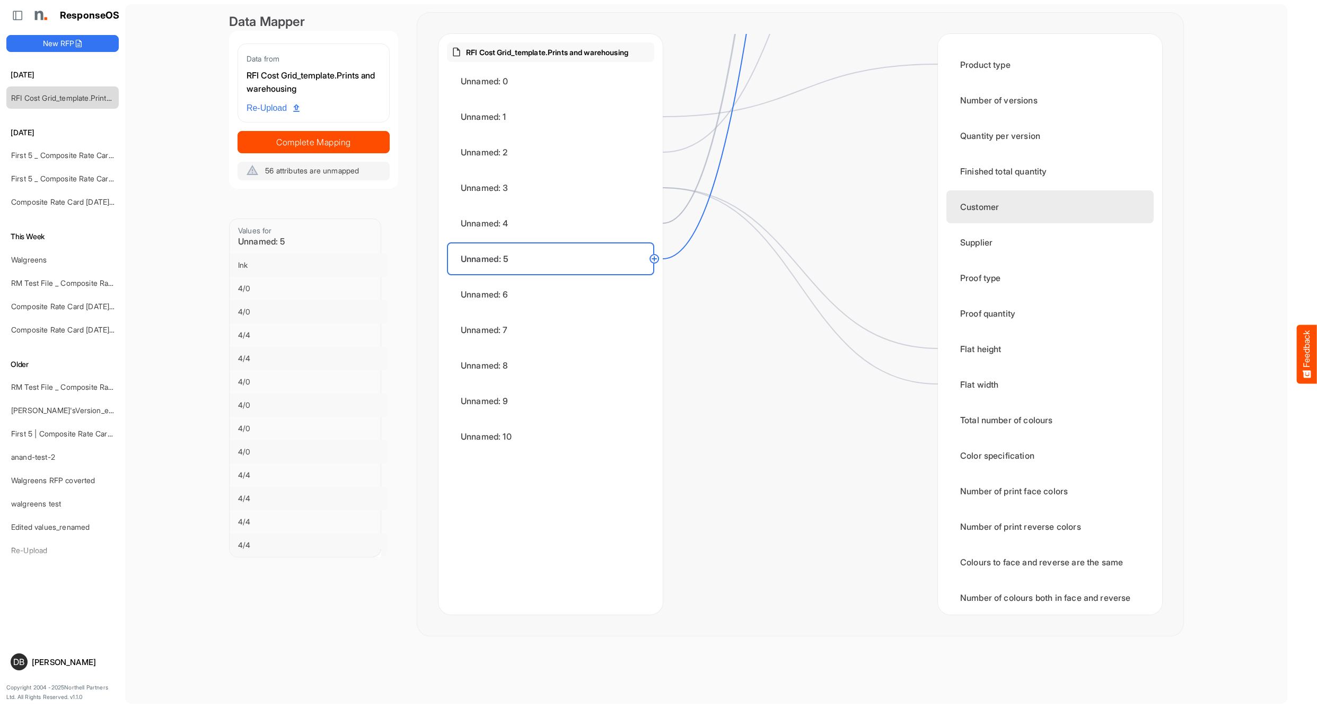
scroll to position [1490, 0]
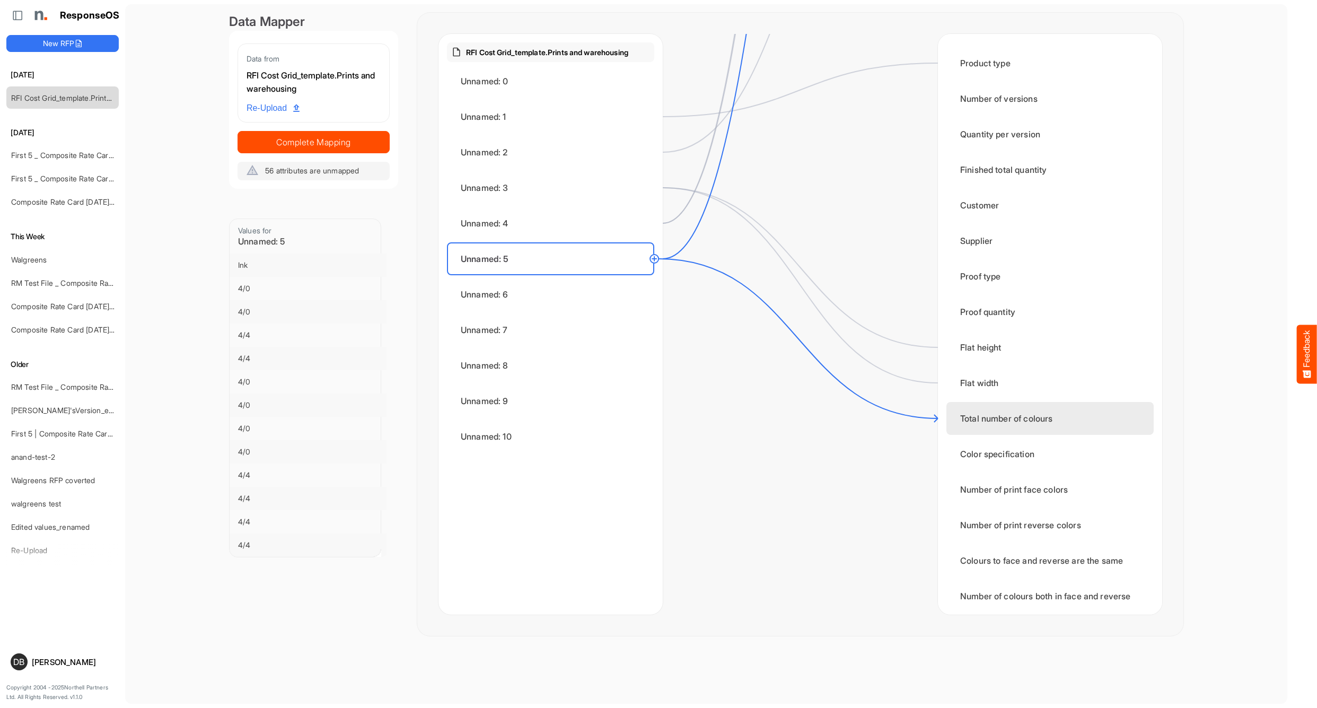
click at [987, 420] on div "Total number of colours" at bounding box center [1049, 418] width 207 height 33
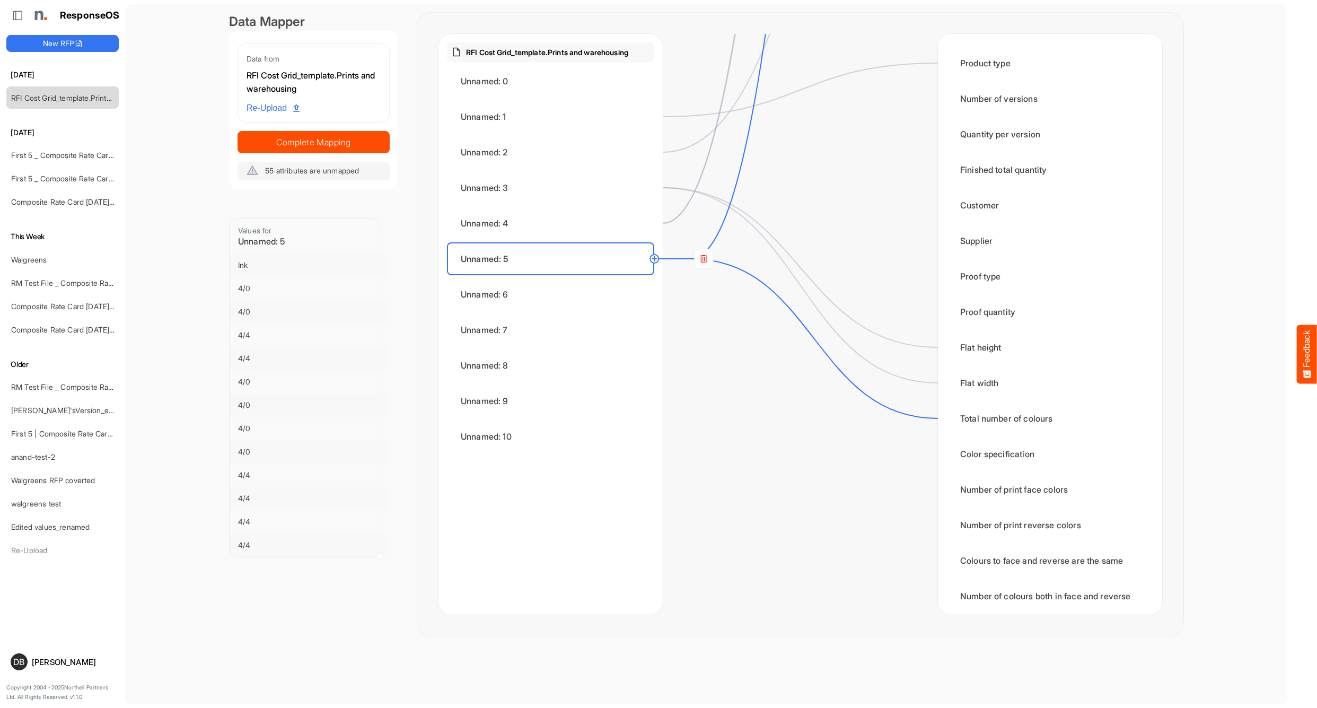
click at [653, 258] on circle at bounding box center [654, 258] width 13 height 13
click at [971, 456] on div "Color specification" at bounding box center [1049, 453] width 207 height 33
click at [655, 258] on circle at bounding box center [654, 258] width 13 height 13
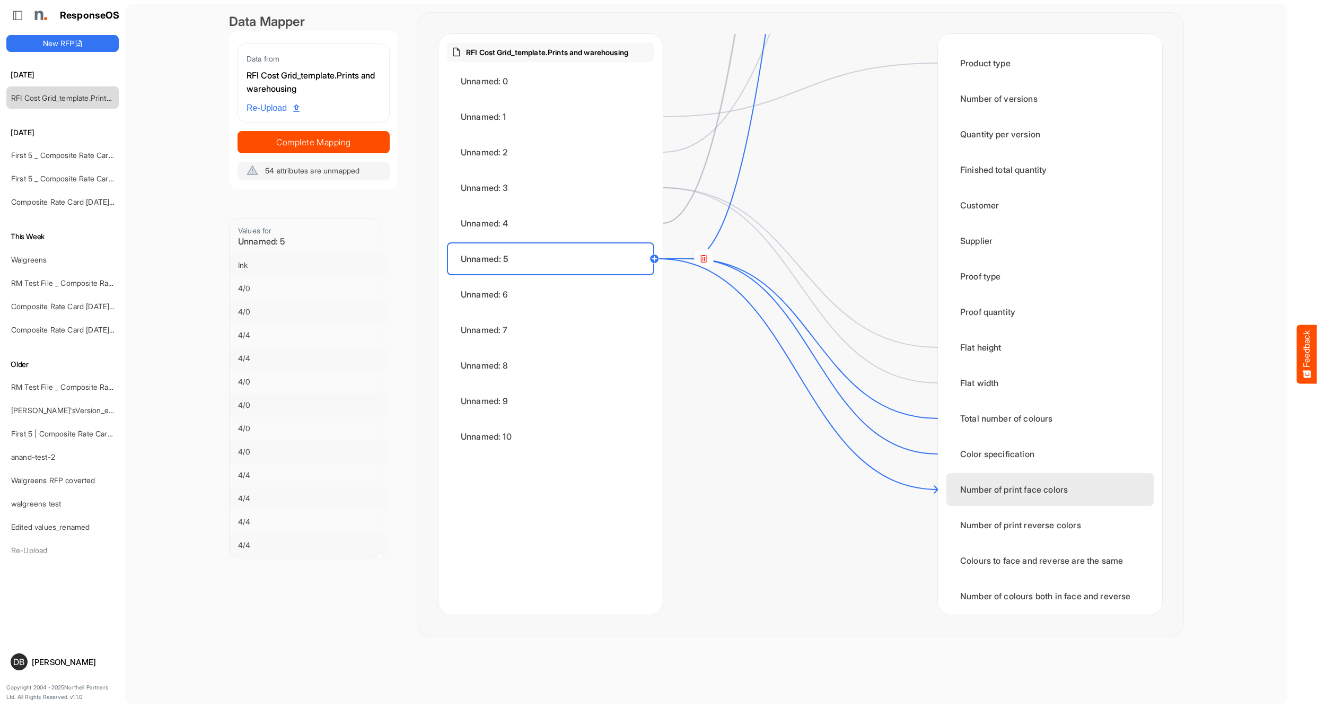
click at [989, 491] on div "Number of print face colors" at bounding box center [1049, 489] width 207 height 33
click at [655, 260] on circle at bounding box center [654, 258] width 13 height 13
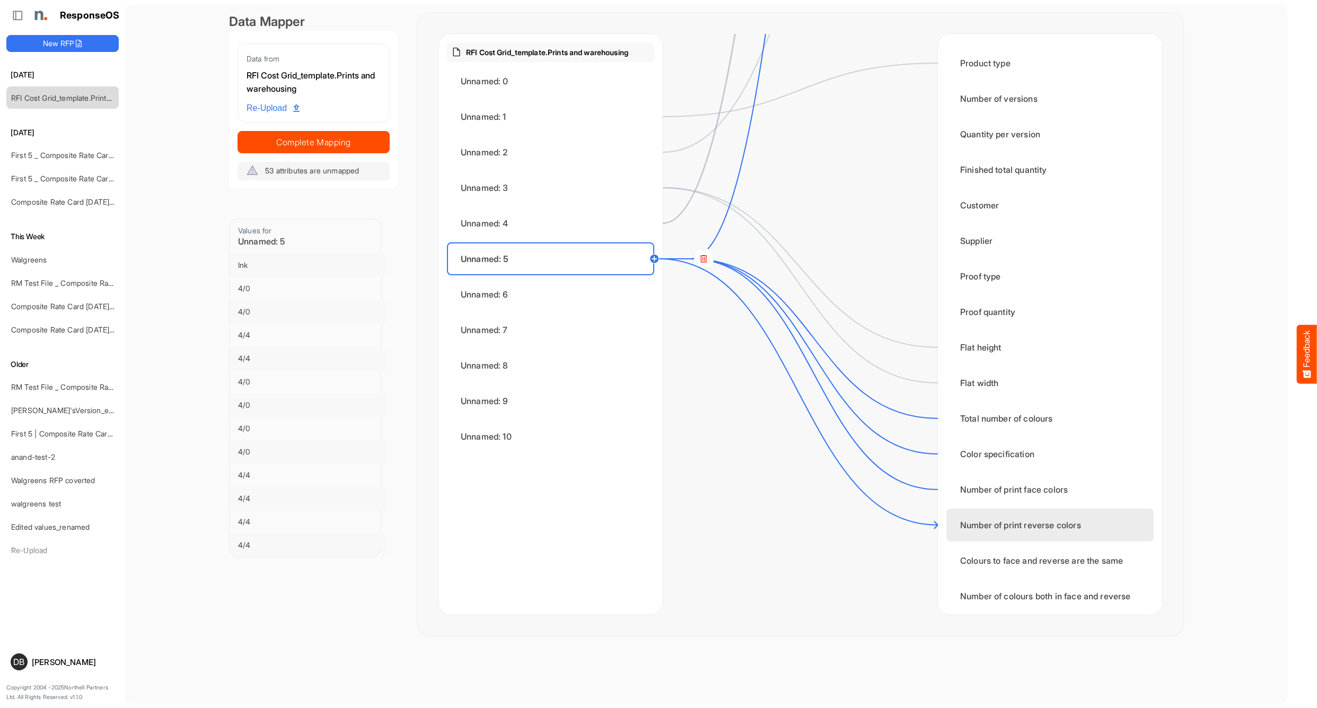
click at [1002, 524] on div "Number of print reverse colors" at bounding box center [1049, 524] width 207 height 33
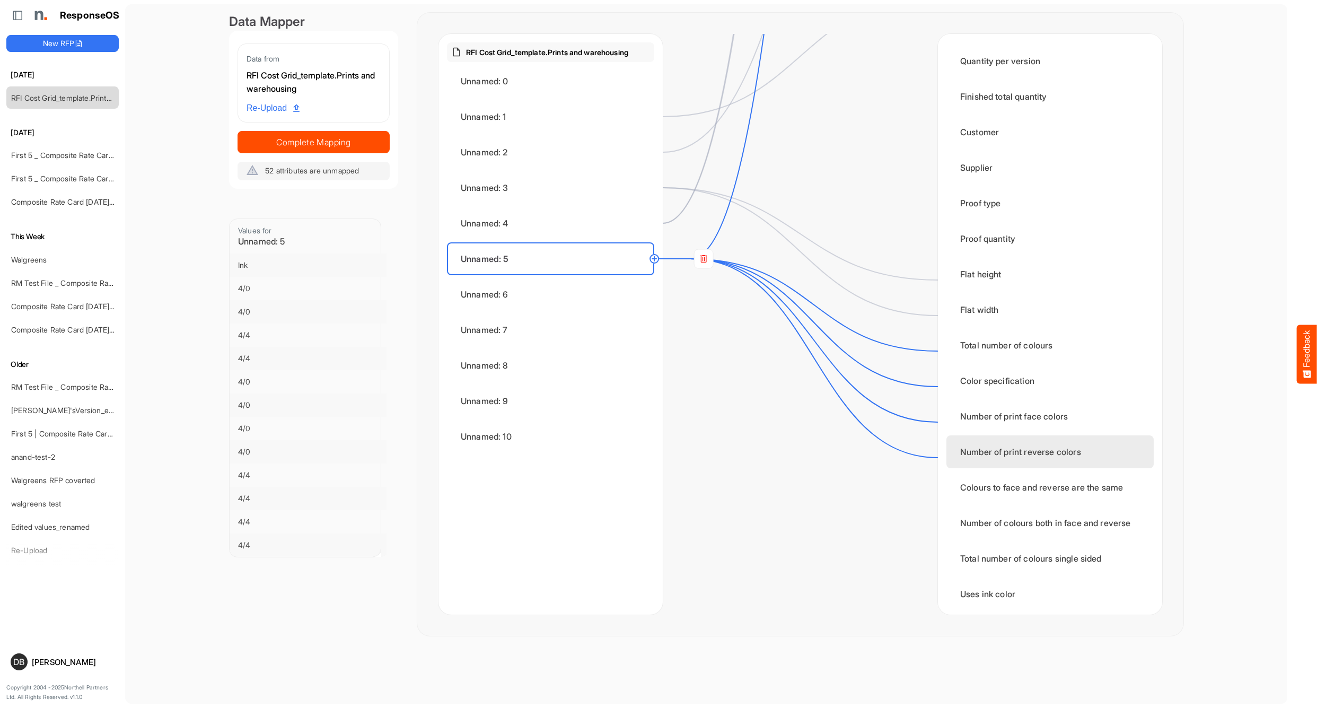
scroll to position [1568, 0]
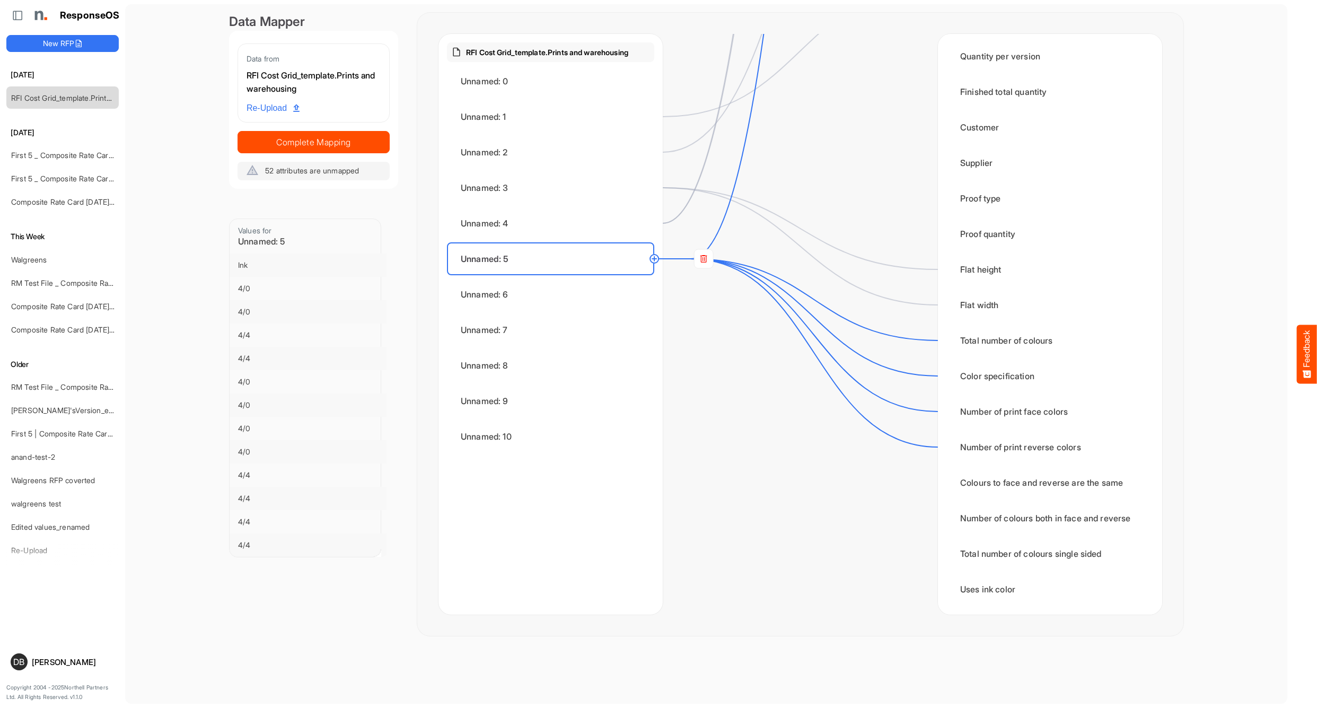
drag, startPoint x: 652, startPoint y: 259, endPoint x: 728, endPoint y: 313, distance: 93.4
click at [653, 259] on circle at bounding box center [654, 258] width 13 height 13
click at [975, 481] on div "Colours to face and reverse are the same" at bounding box center [1049, 482] width 207 height 33
drag, startPoint x: 653, startPoint y: 259, endPoint x: 663, endPoint y: 267, distance: 12.8
click at [653, 259] on circle at bounding box center [654, 258] width 13 height 13
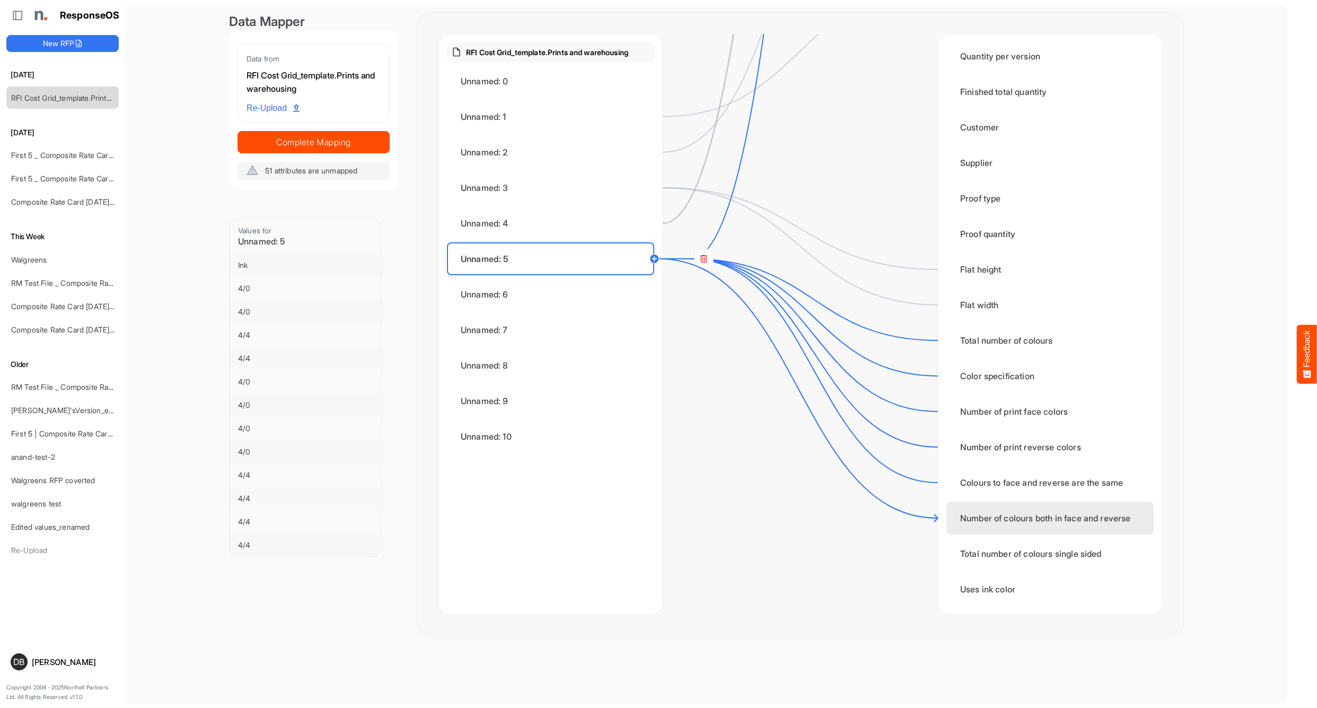
click at [998, 518] on div "Number of colours both in face and reverse" at bounding box center [1049, 517] width 207 height 33
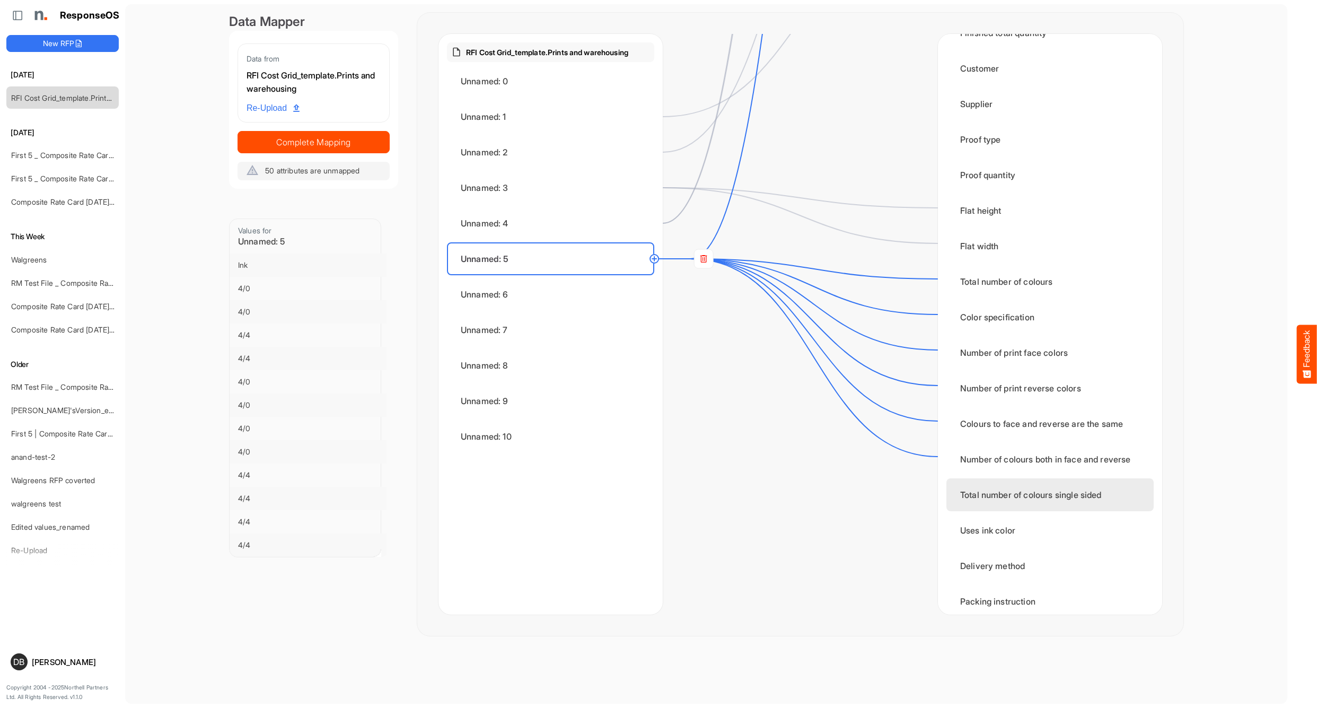
scroll to position [1629, 0]
drag, startPoint x: 655, startPoint y: 258, endPoint x: 709, endPoint y: 294, distance: 65.0
click at [656, 259] on circle at bounding box center [654, 258] width 13 height 13
click at [971, 490] on div "Total number of colours single sided" at bounding box center [1049, 491] width 207 height 33
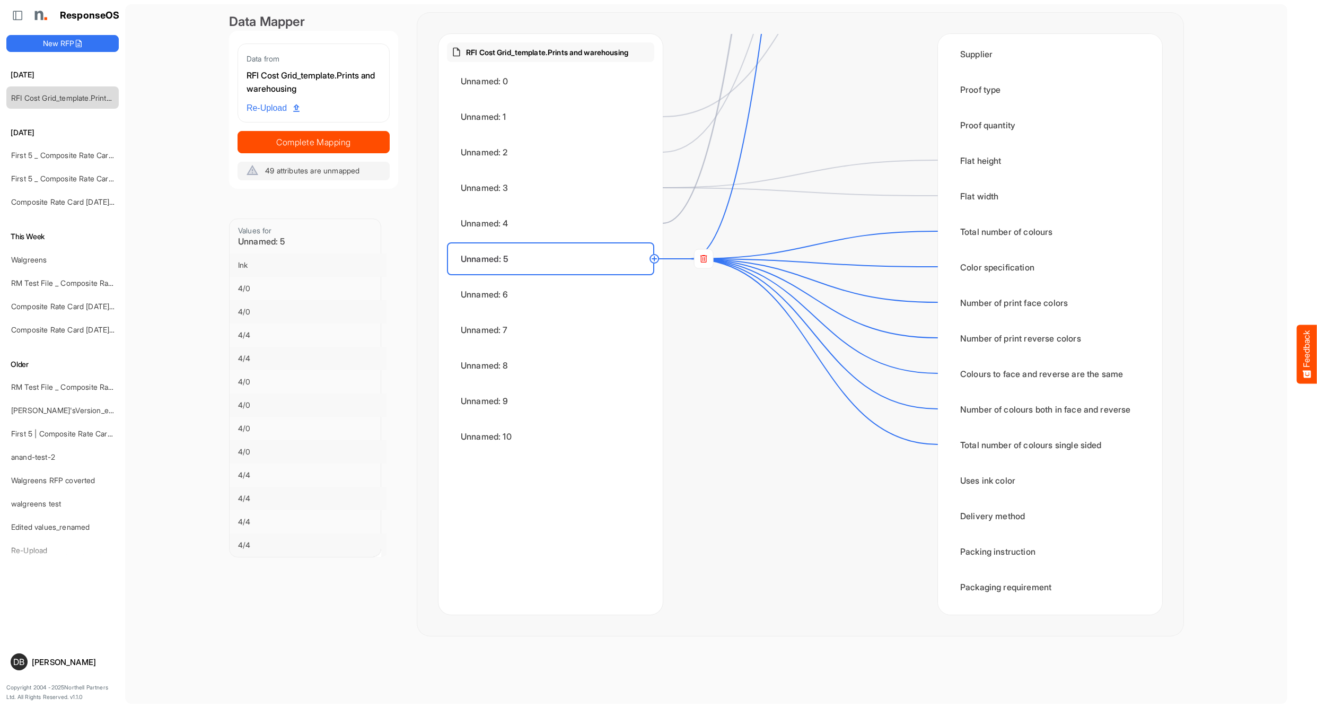
scroll to position [1677, 0]
click at [481, 290] on div "Unnamed: 6" at bounding box center [550, 294] width 207 height 33
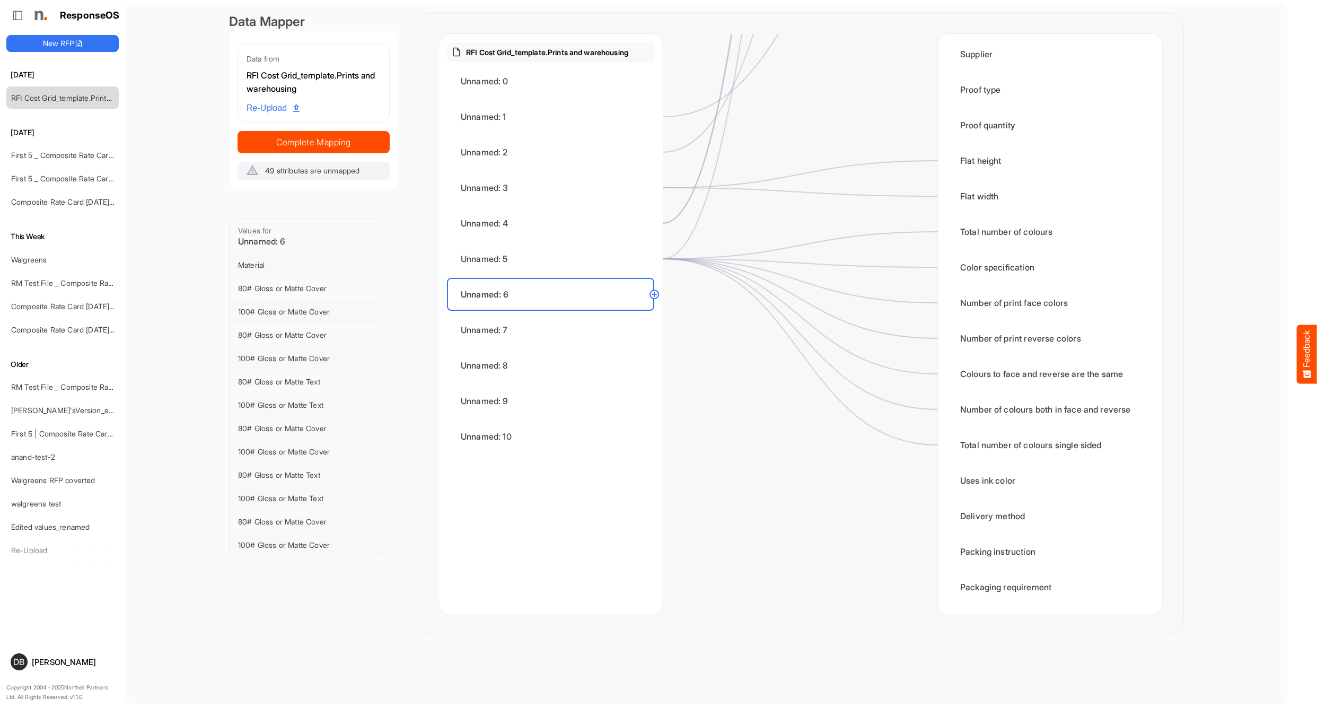
click at [655, 295] on circle at bounding box center [654, 294] width 13 height 13
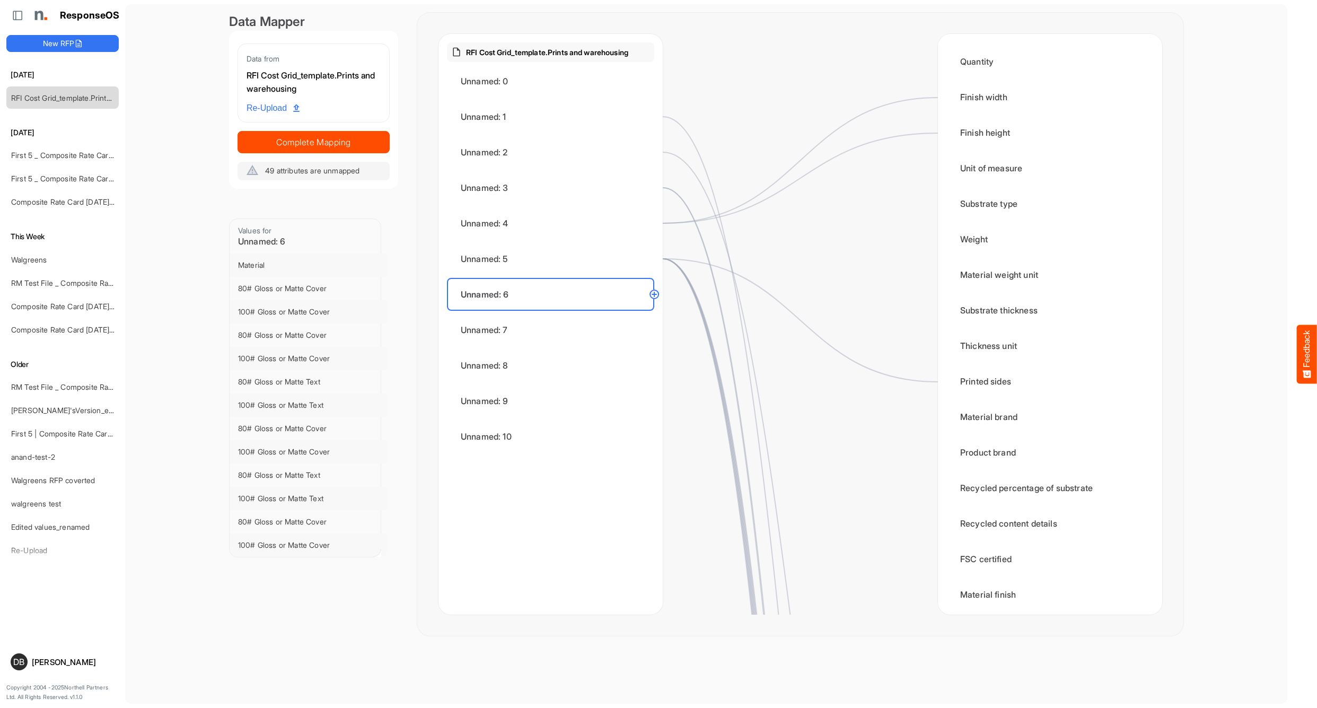
scroll to position [0, 0]
click at [979, 231] on div "Weight" at bounding box center [1049, 239] width 207 height 33
click at [653, 294] on circle at bounding box center [654, 294] width 13 height 13
click at [988, 279] on div "Material weight unit" at bounding box center [1049, 274] width 207 height 33
click at [656, 294] on circle at bounding box center [654, 294] width 13 height 13
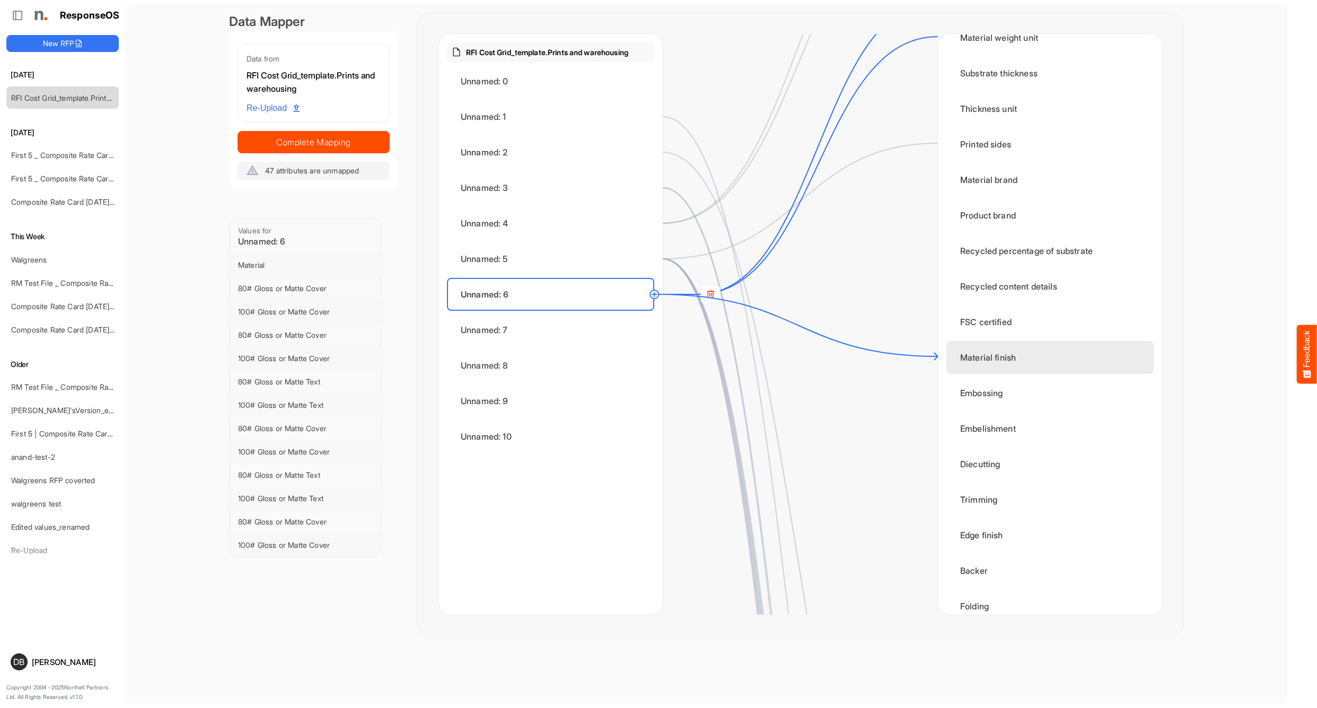
scroll to position [238, 0]
click at [1019, 356] on div "Material finish" at bounding box center [1049, 356] width 207 height 33
click at [652, 295] on circle at bounding box center [654, 294] width 13 height 13
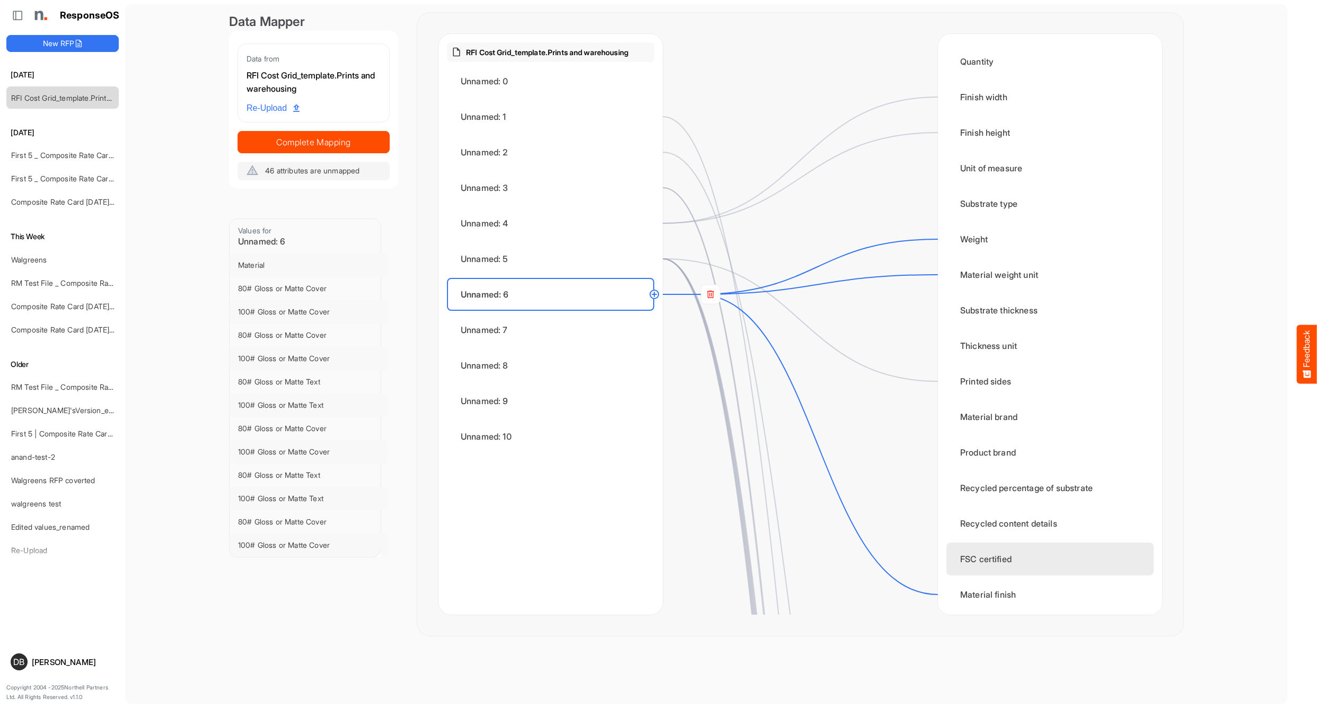
scroll to position [0, 0]
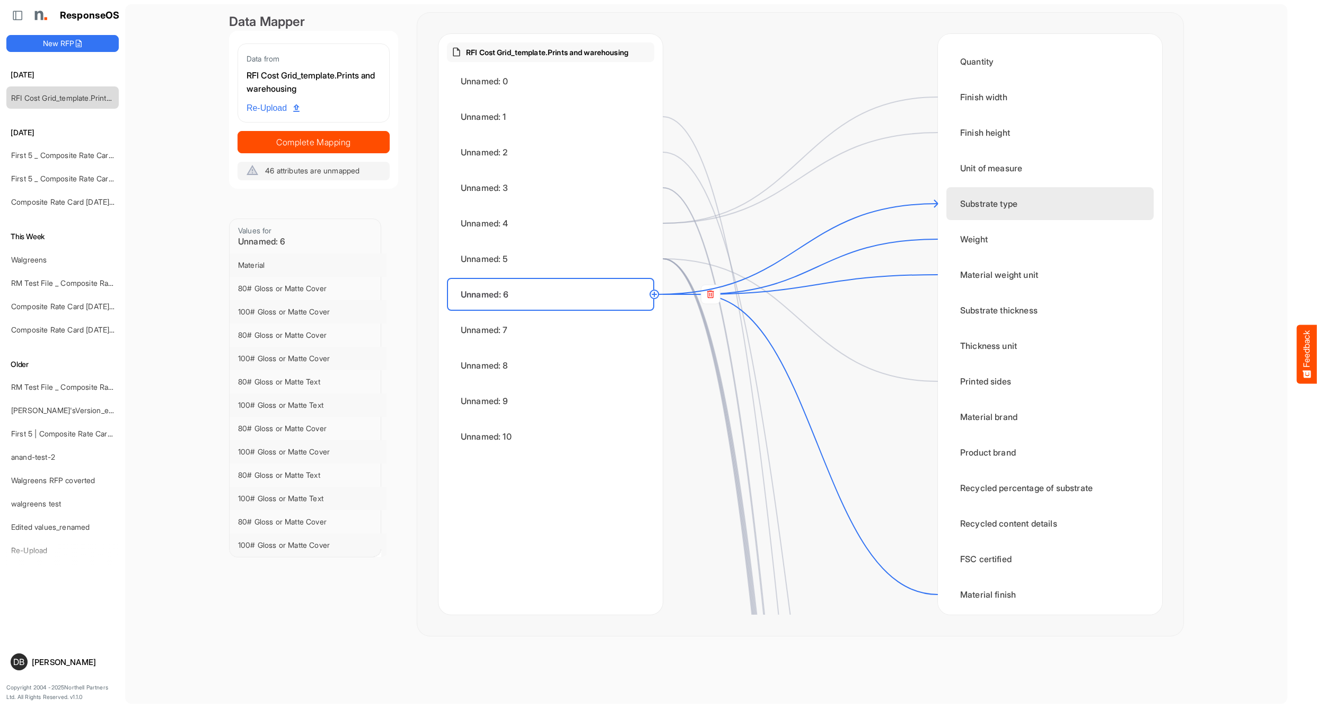
click at [962, 208] on div "Substrate type" at bounding box center [1049, 203] width 207 height 33
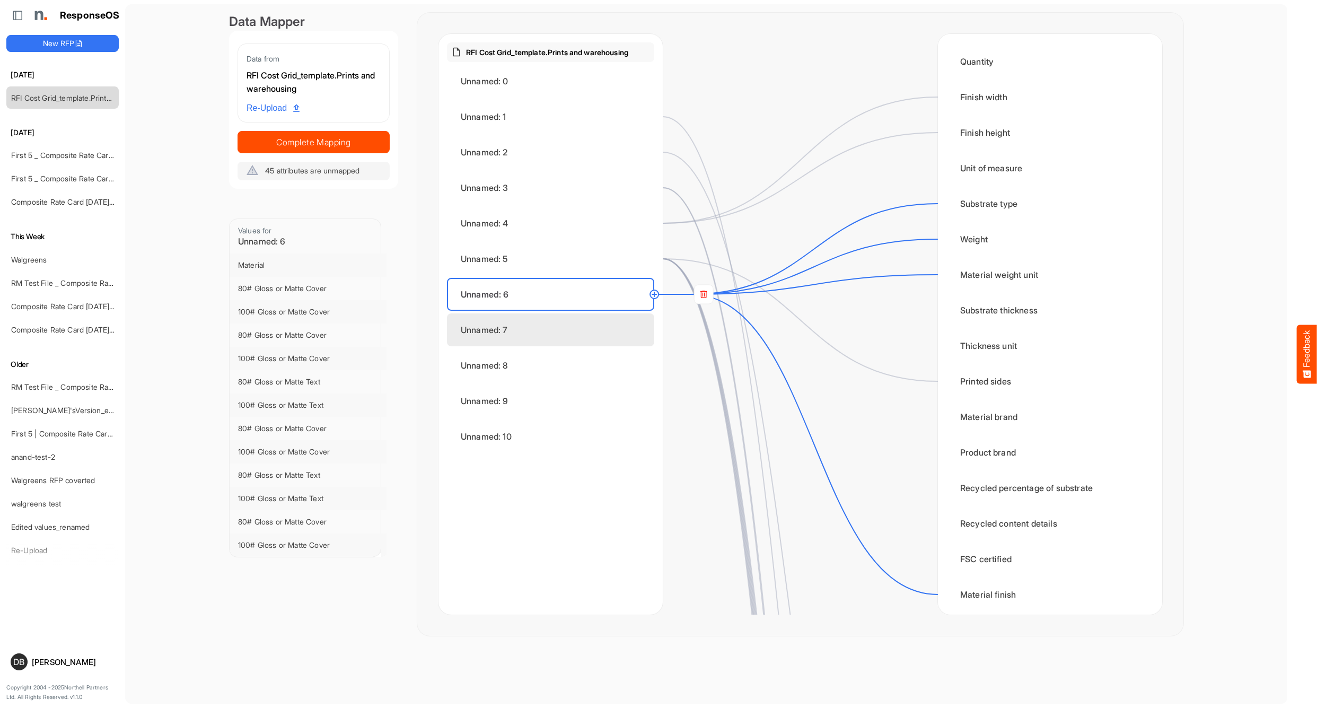
click at [515, 332] on div "Unnamed: 7" at bounding box center [550, 329] width 207 height 33
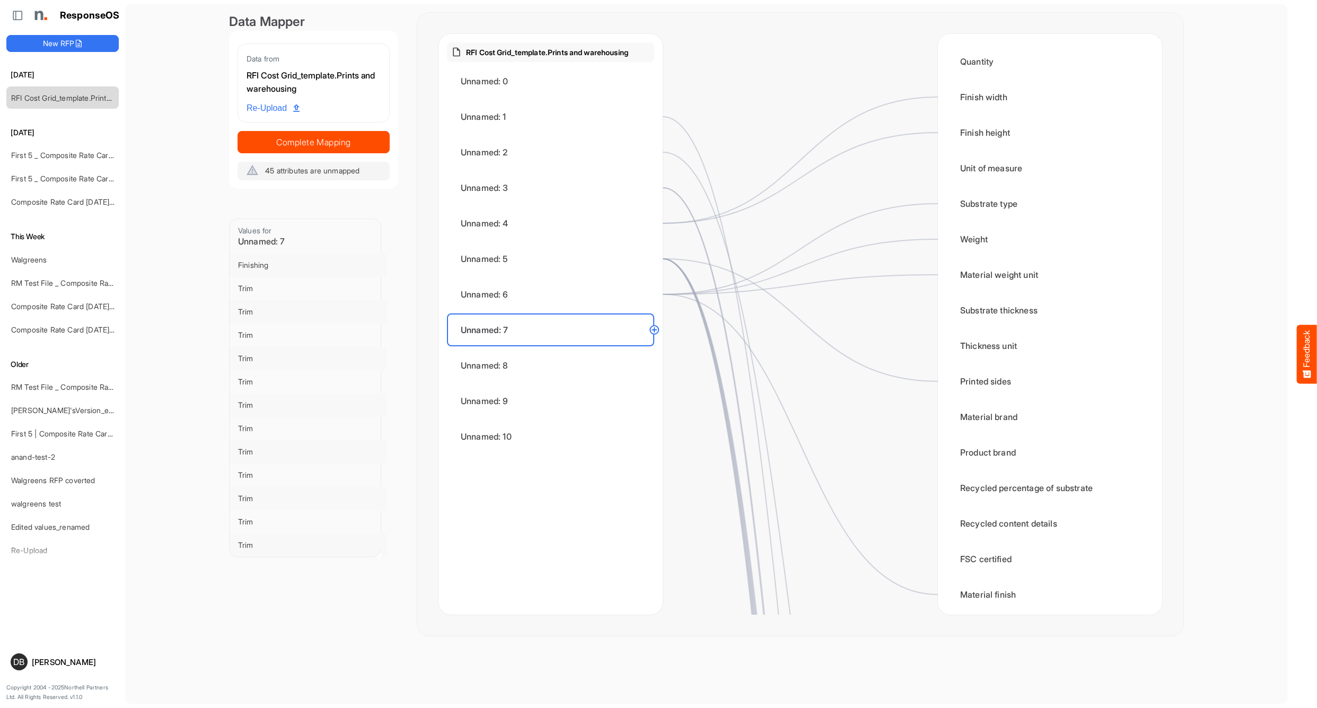
click at [653, 331] on circle at bounding box center [654, 329] width 13 height 13
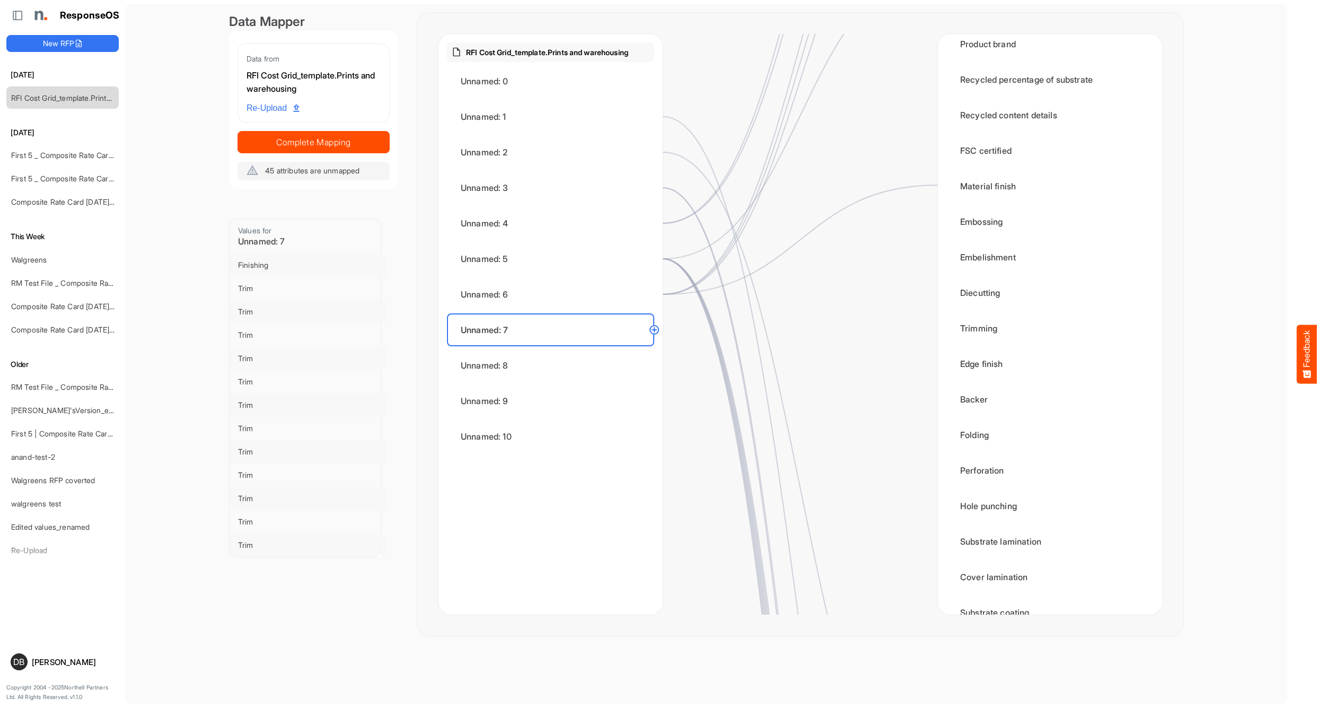
scroll to position [409, 0]
click at [996, 323] on div "Trimming" at bounding box center [1049, 327] width 207 height 33
click at [575, 361] on div "Unnamed: 8" at bounding box center [550, 365] width 207 height 33
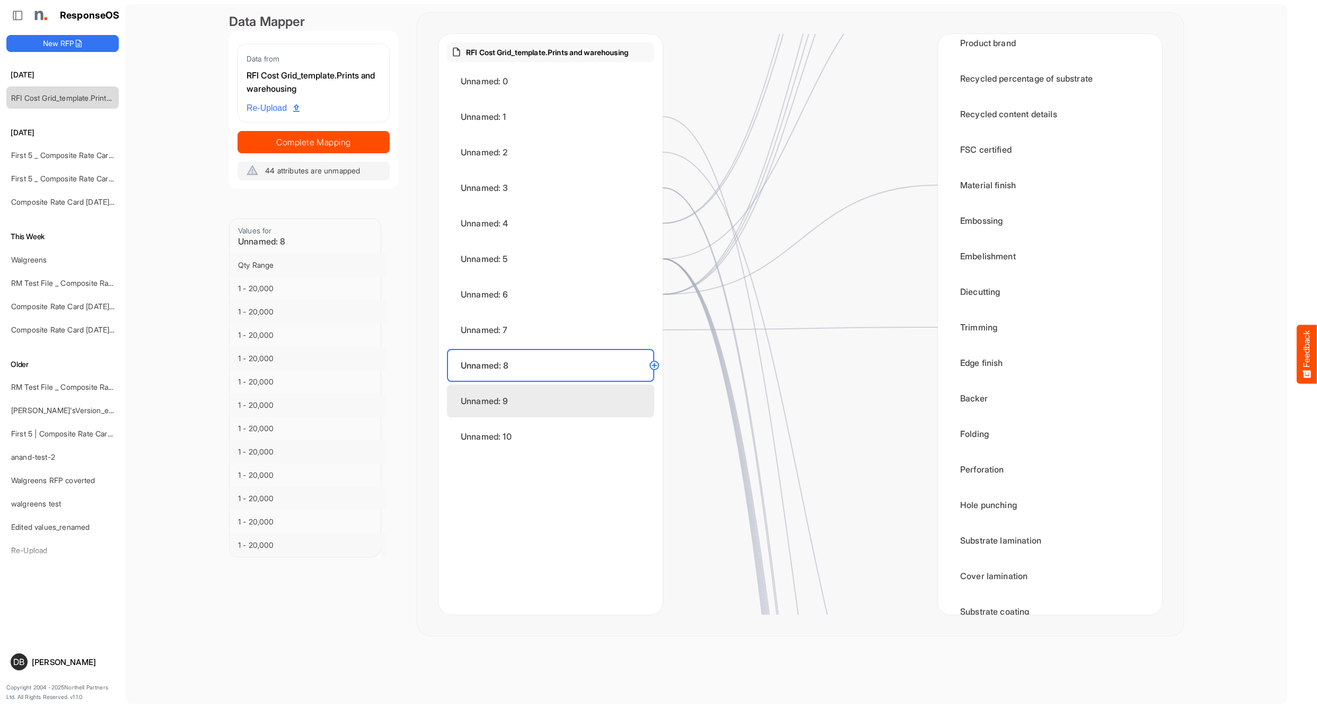
click at [562, 404] on div "Unnamed: 9" at bounding box center [550, 400] width 207 height 33
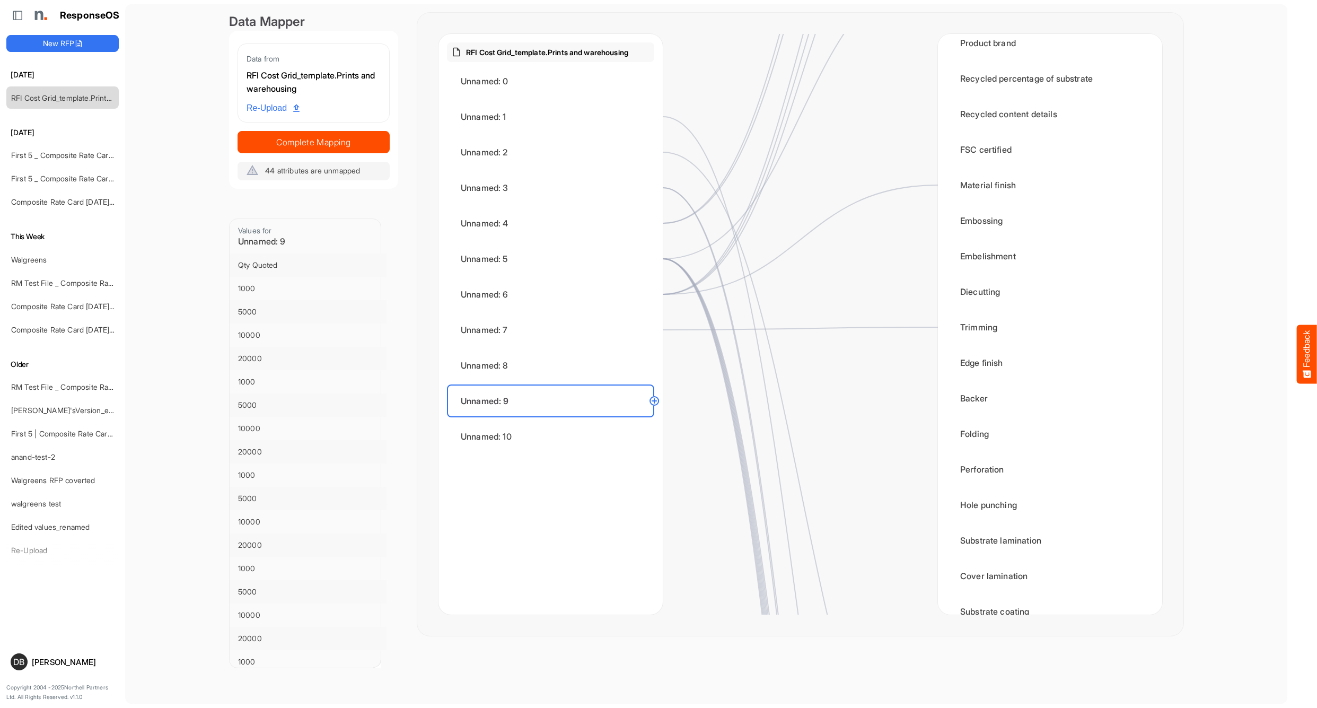
click at [658, 403] on circle at bounding box center [654, 400] width 13 height 13
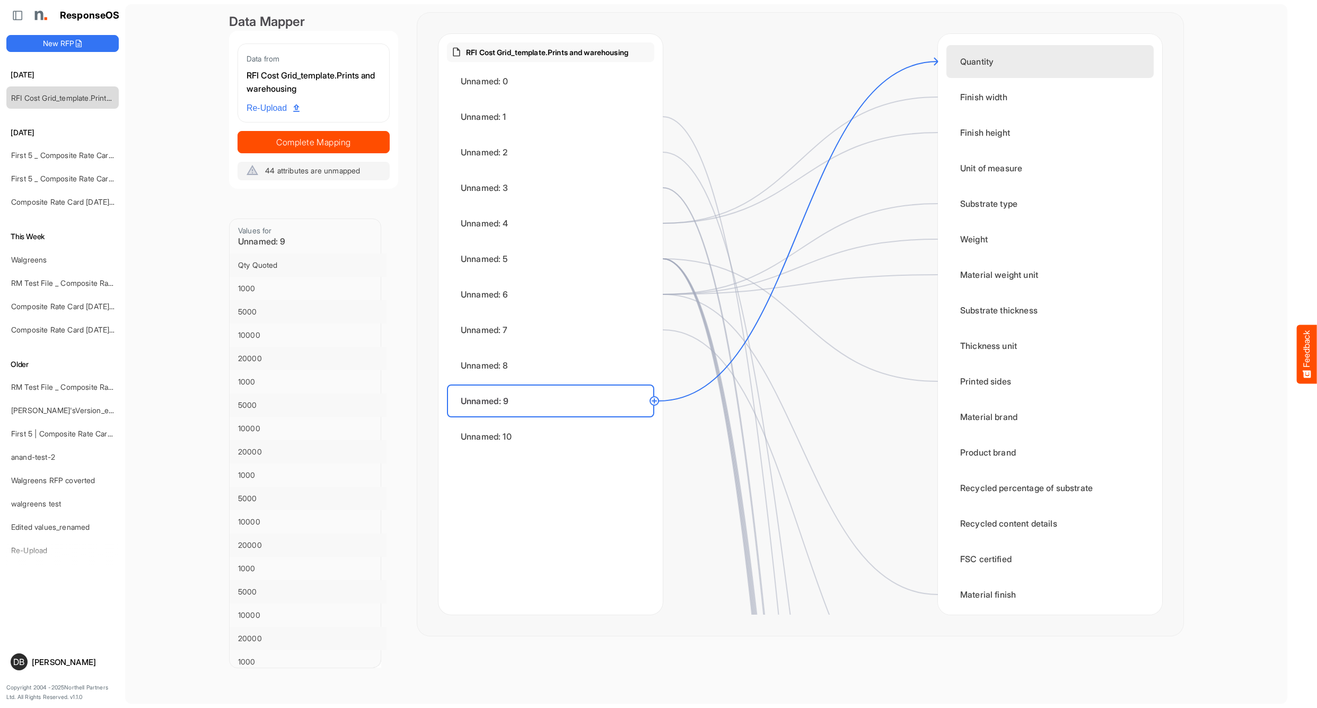
click at [968, 54] on div "Quantity" at bounding box center [1049, 61] width 207 height 33
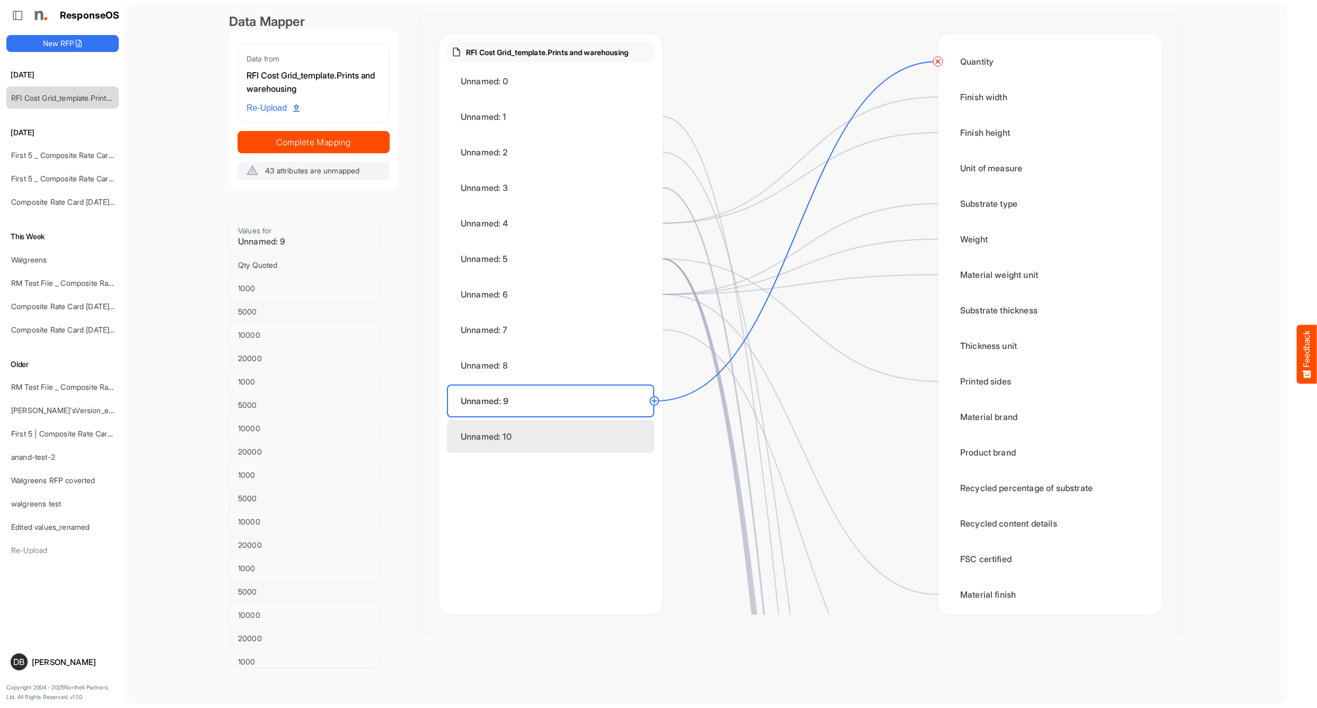
click at [574, 445] on div "Unnamed: 10" at bounding box center [550, 436] width 207 height 33
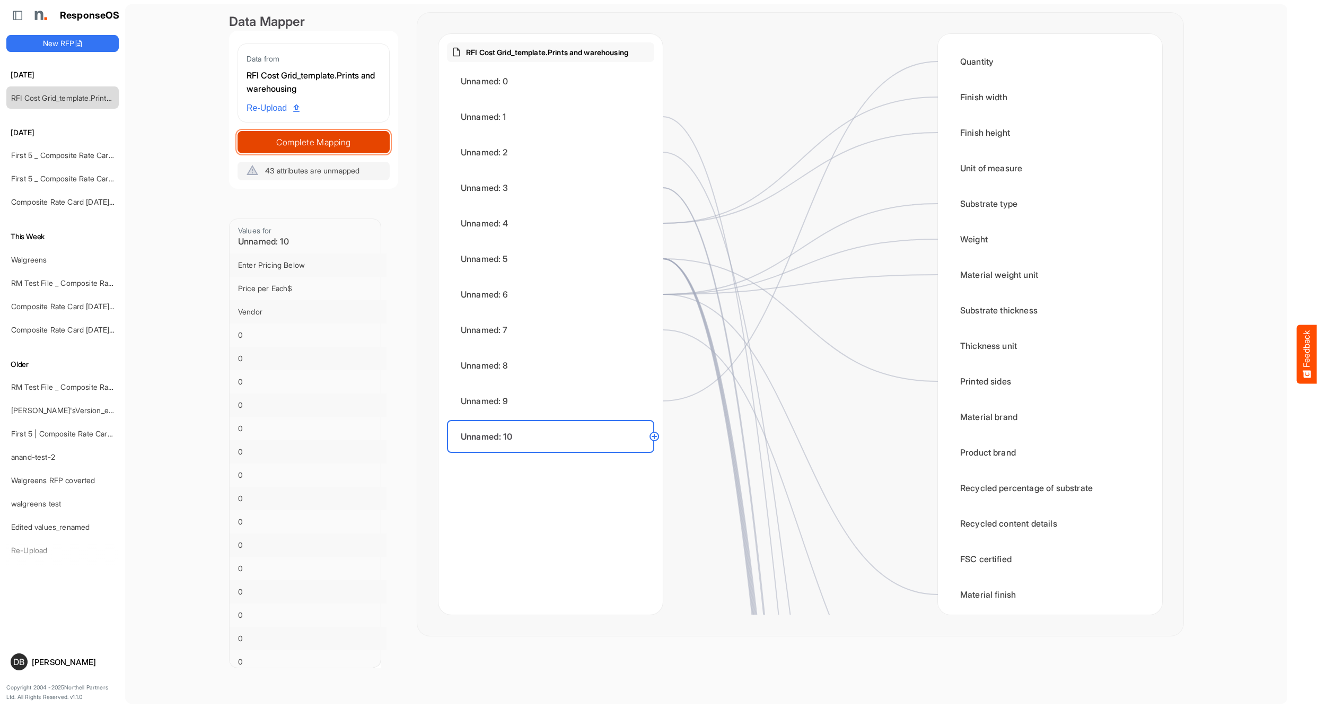
click at [360, 138] on span "Complete Mapping" at bounding box center [313, 142] width 151 height 15
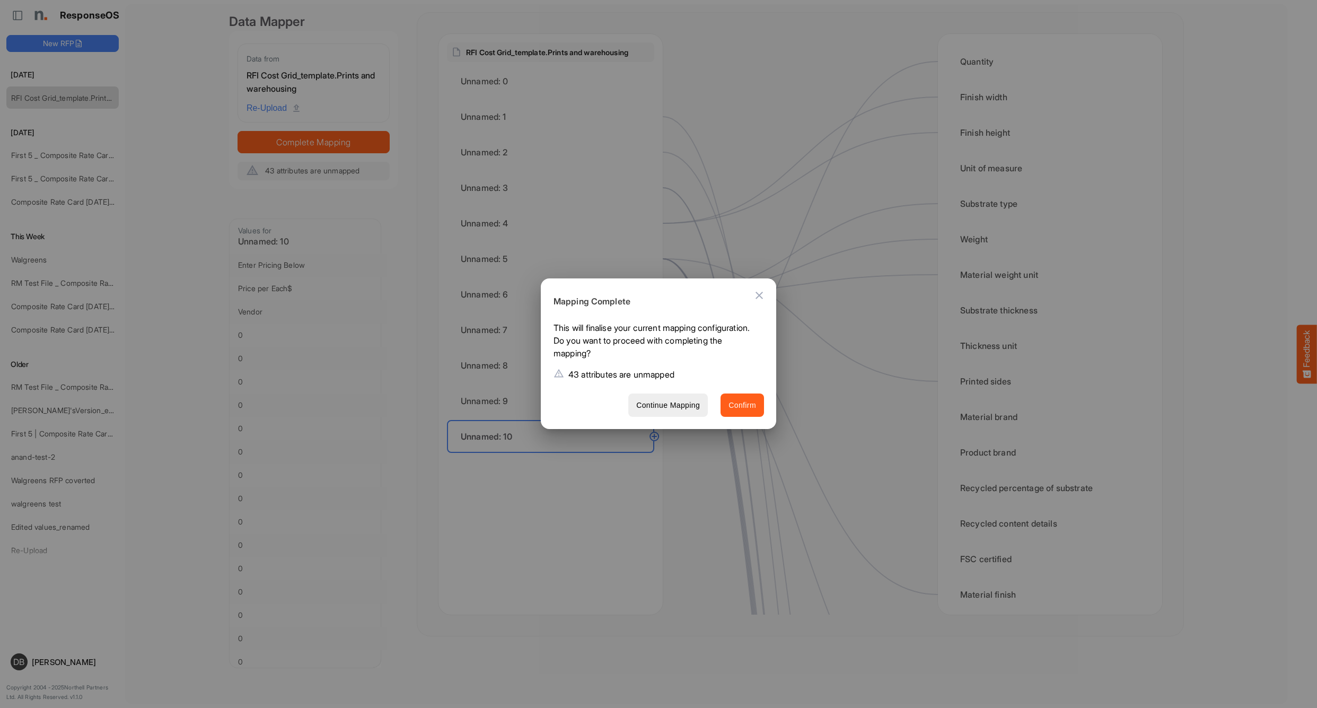
click at [742, 409] on span "Confirm" at bounding box center [742, 405] width 28 height 13
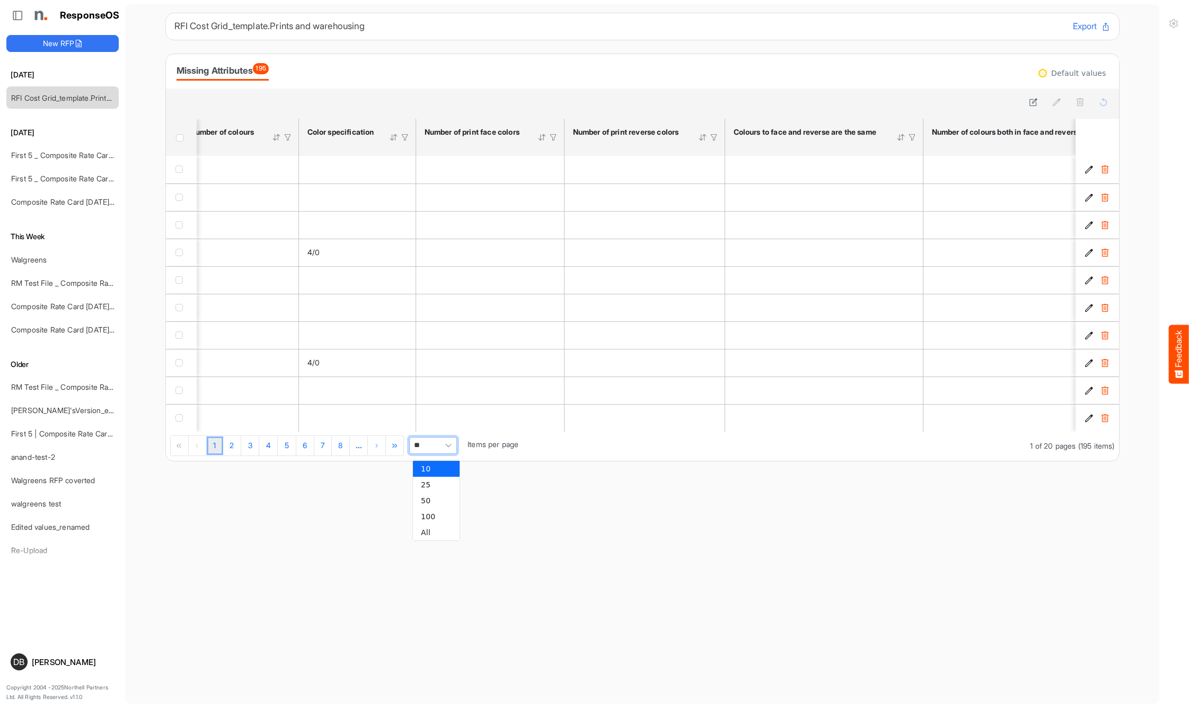
click at [451, 449] on span "Pagerdropdown" at bounding box center [448, 445] width 16 height 16
drag, startPoint x: 444, startPoint y: 530, endPoint x: 447, endPoint y: 475, distance: 54.7
click at [444, 530] on li "All" at bounding box center [436, 532] width 47 height 16
type input "***"
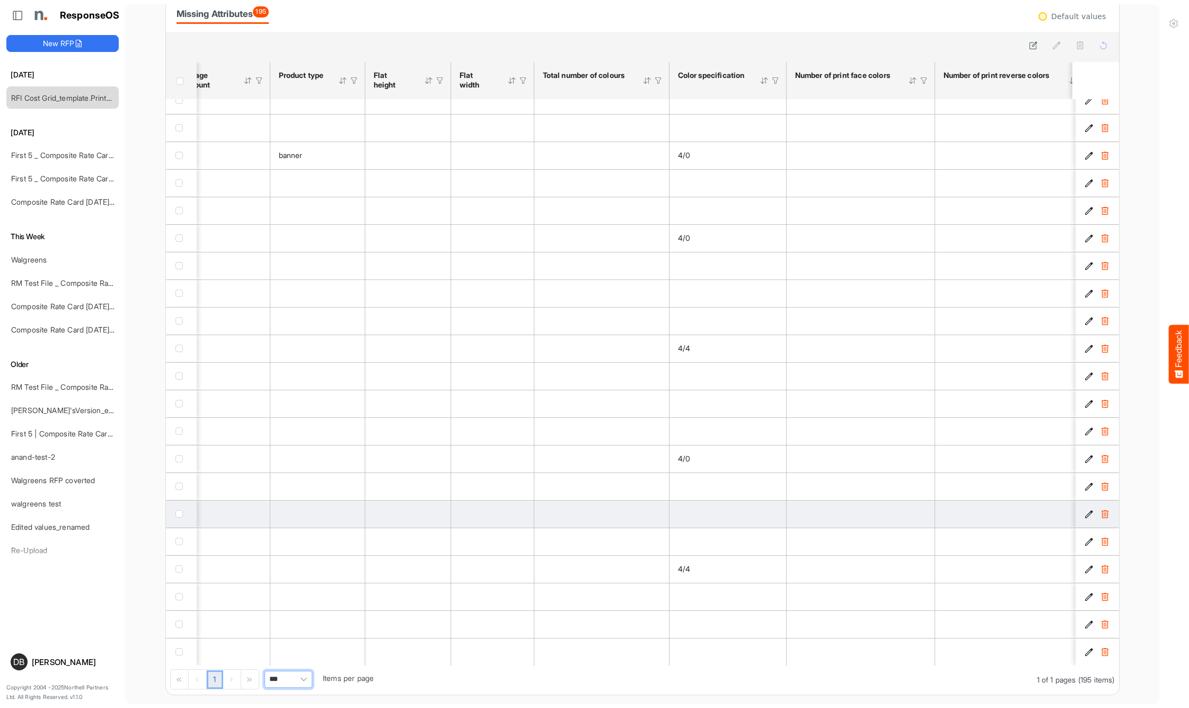
scroll to position [0, 1260]
